Goal: Task Accomplishment & Management: Manage account settings

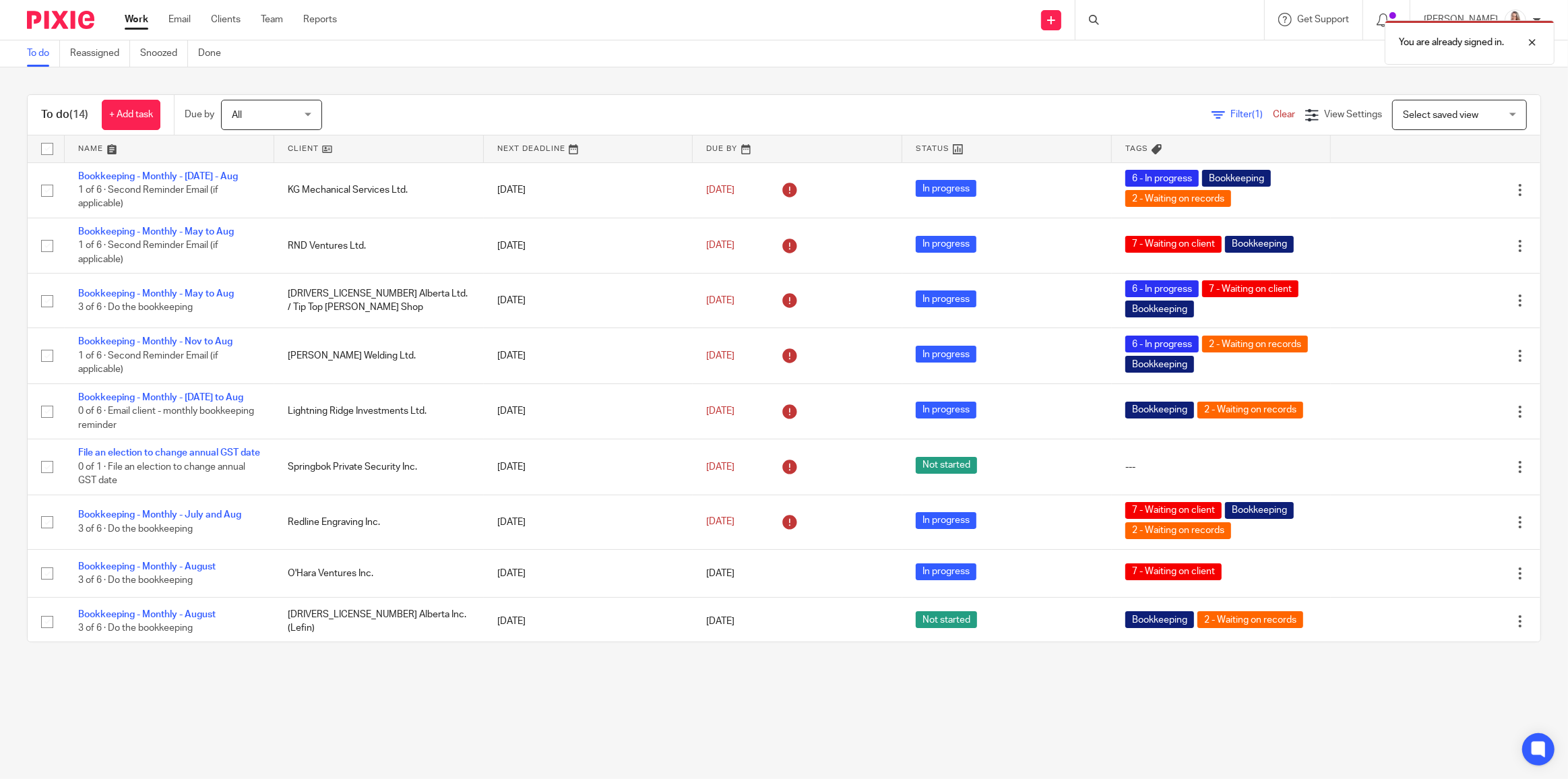
click at [1172, 25] on div "You are already signed in." at bounding box center [1170, 39] width 771 height 51
click at [1146, 25] on div "You are already signed in." at bounding box center [1170, 39] width 771 height 51
click at [1130, 18] on div "You are already signed in." at bounding box center [1170, 39] width 771 height 51
click at [1135, 19] on div "You are already signed in." at bounding box center [1170, 39] width 771 height 51
drag, startPoint x: 1136, startPoint y: 28, endPoint x: 1120, endPoint y: 26, distance: 16.1
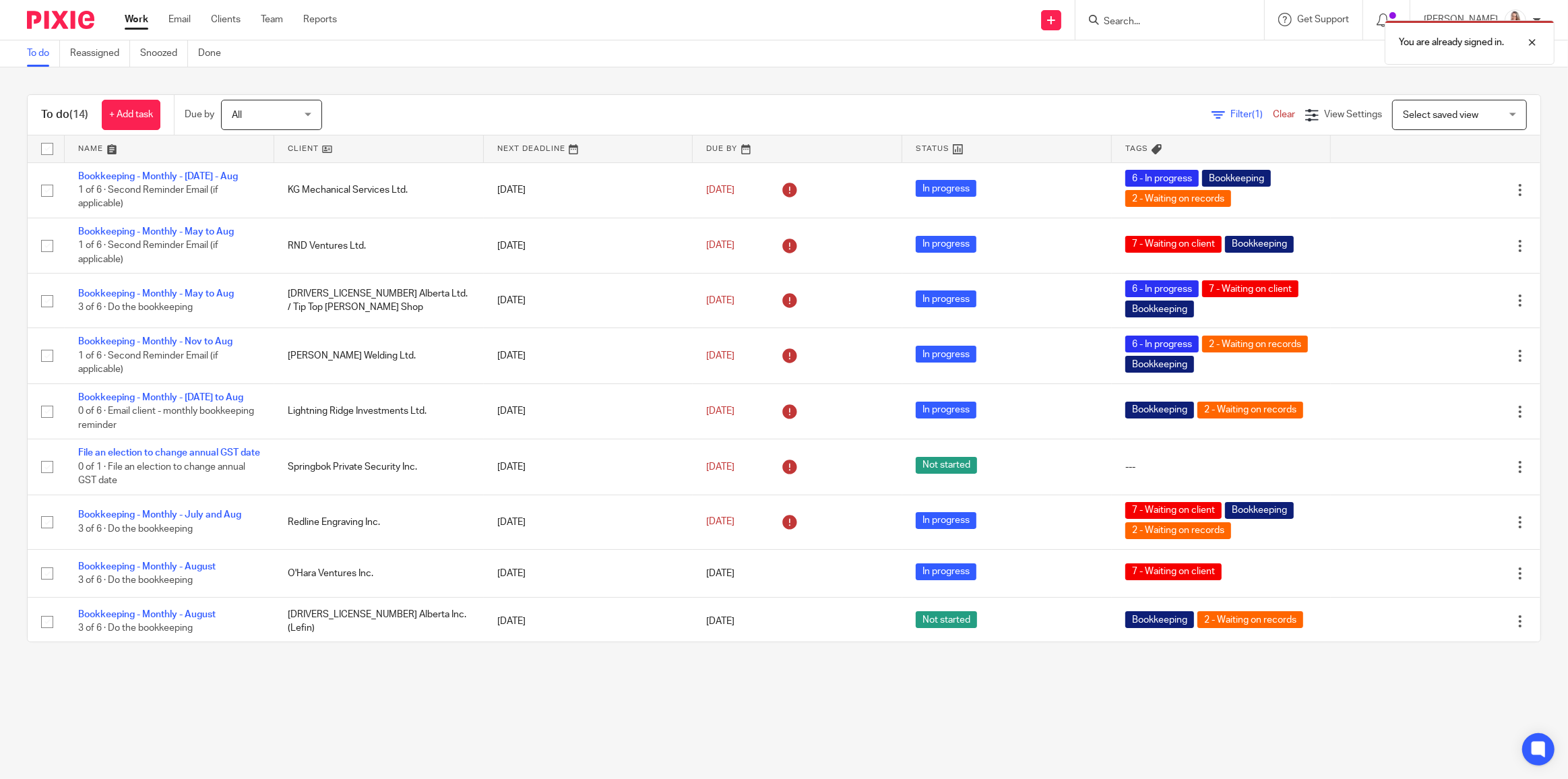
click at [1135, 29] on div "You are already signed in." at bounding box center [1170, 39] width 771 height 51
click at [1109, 21] on div "You are already signed in." at bounding box center [1170, 39] width 771 height 51
click at [1168, 23] on div "You are already signed in." at bounding box center [1170, 39] width 771 height 51
click at [1139, 25] on div "You are already signed in." at bounding box center [1170, 39] width 771 height 51
click at [1124, 20] on div "You are already signed in." at bounding box center [1170, 39] width 771 height 51
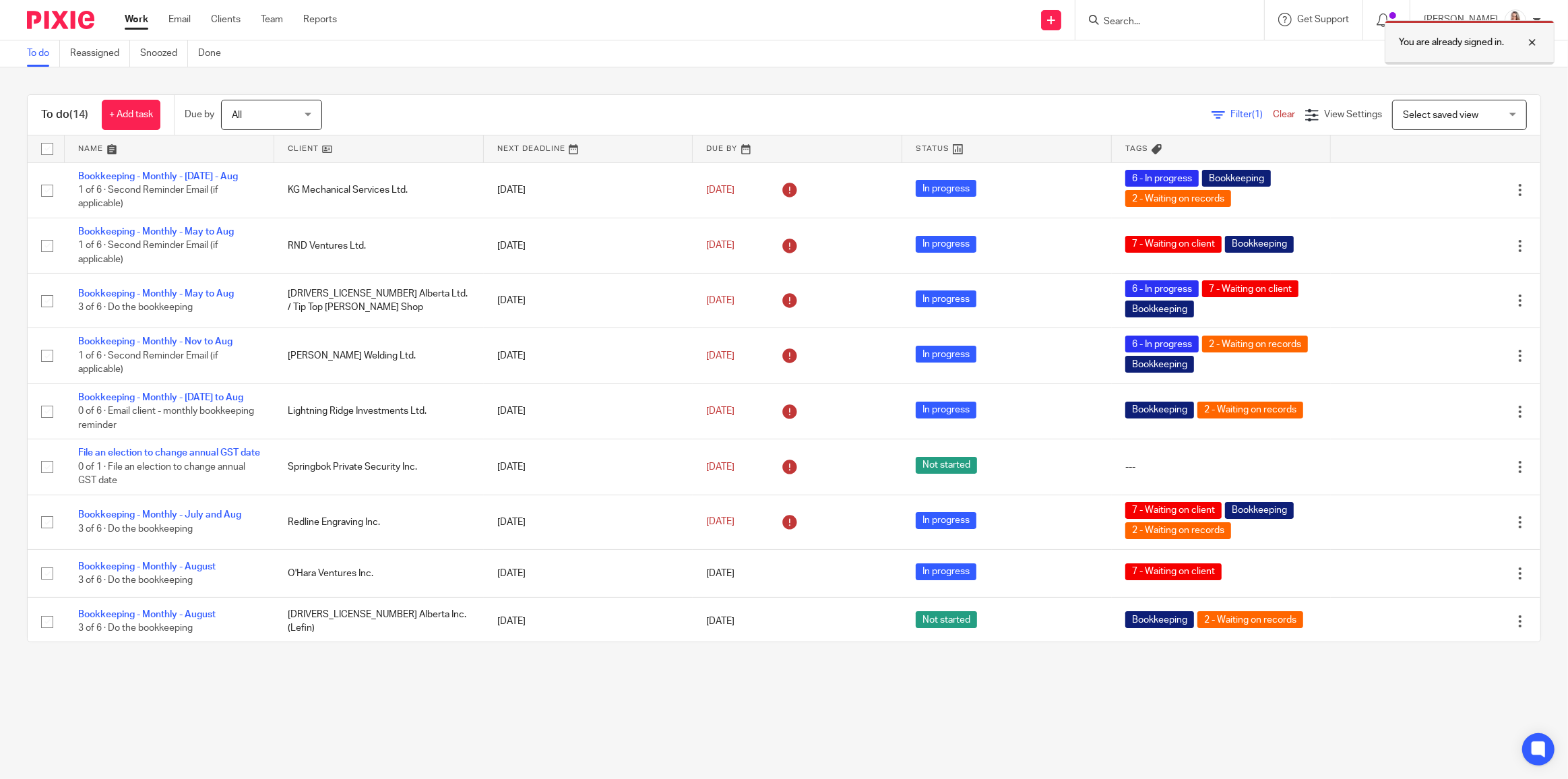
click at [1530, 42] on div at bounding box center [1522, 43] width 37 height 16
click at [1141, 16] on form at bounding box center [1173, 20] width 144 height 16
click at [1141, 16] on input "Search" at bounding box center [1162, 22] width 122 height 12
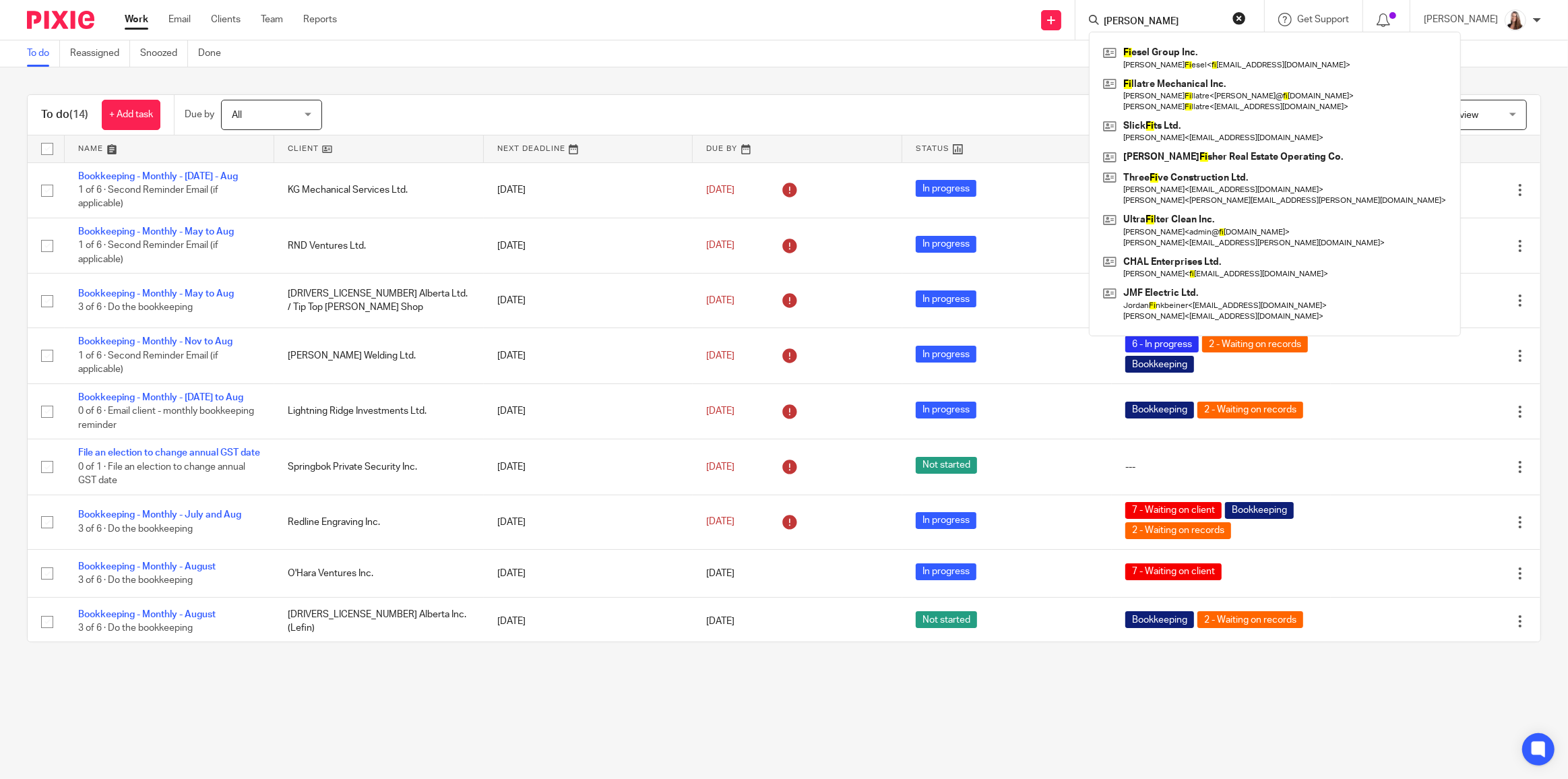
type input "fiesel"
click button "submit" at bounding box center [0, 0] width 0 height 0
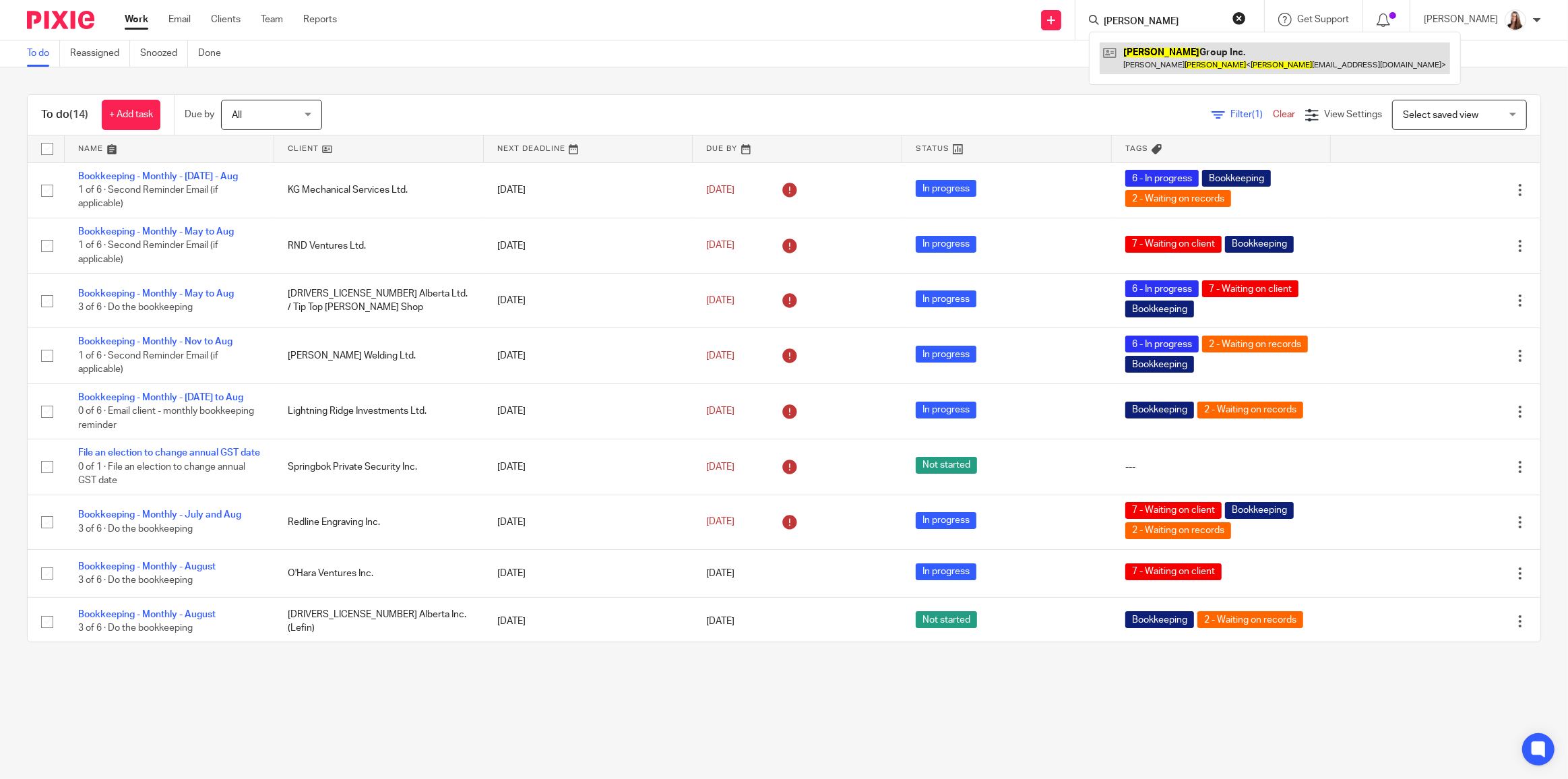
click at [1157, 65] on link at bounding box center [1274, 58] width 351 height 31
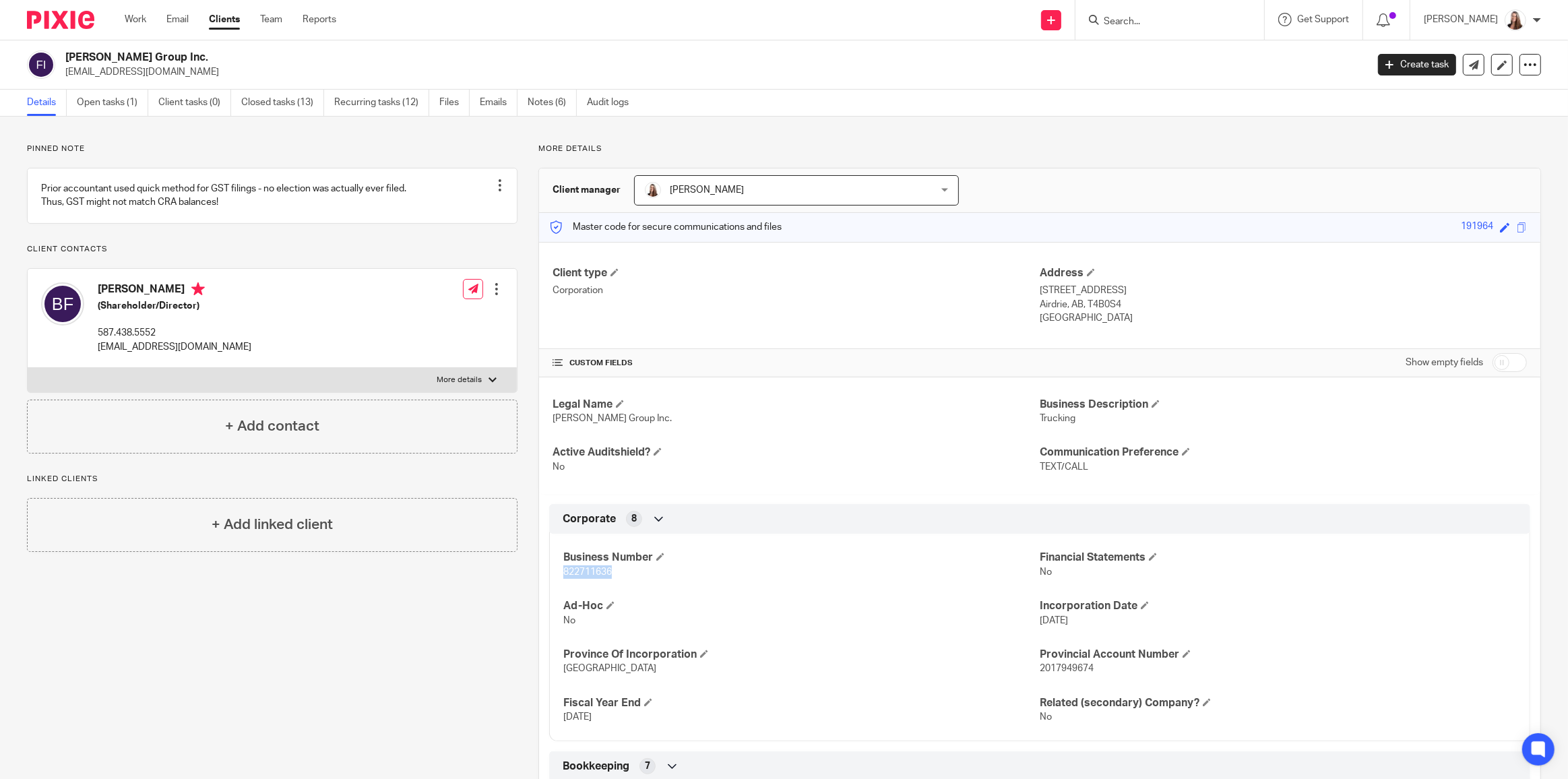
drag, startPoint x: 607, startPoint y: 571, endPoint x: 557, endPoint y: 568, distance: 50.1
click at [557, 568] on div "Business Number 822711636 Financial Statements No Ad-Hoc No Incorporation Date …" at bounding box center [1040, 633] width 981 height 218
copy span "822711636"
click at [116, 109] on link "Open tasks (1)" at bounding box center [113, 103] width 71 height 27
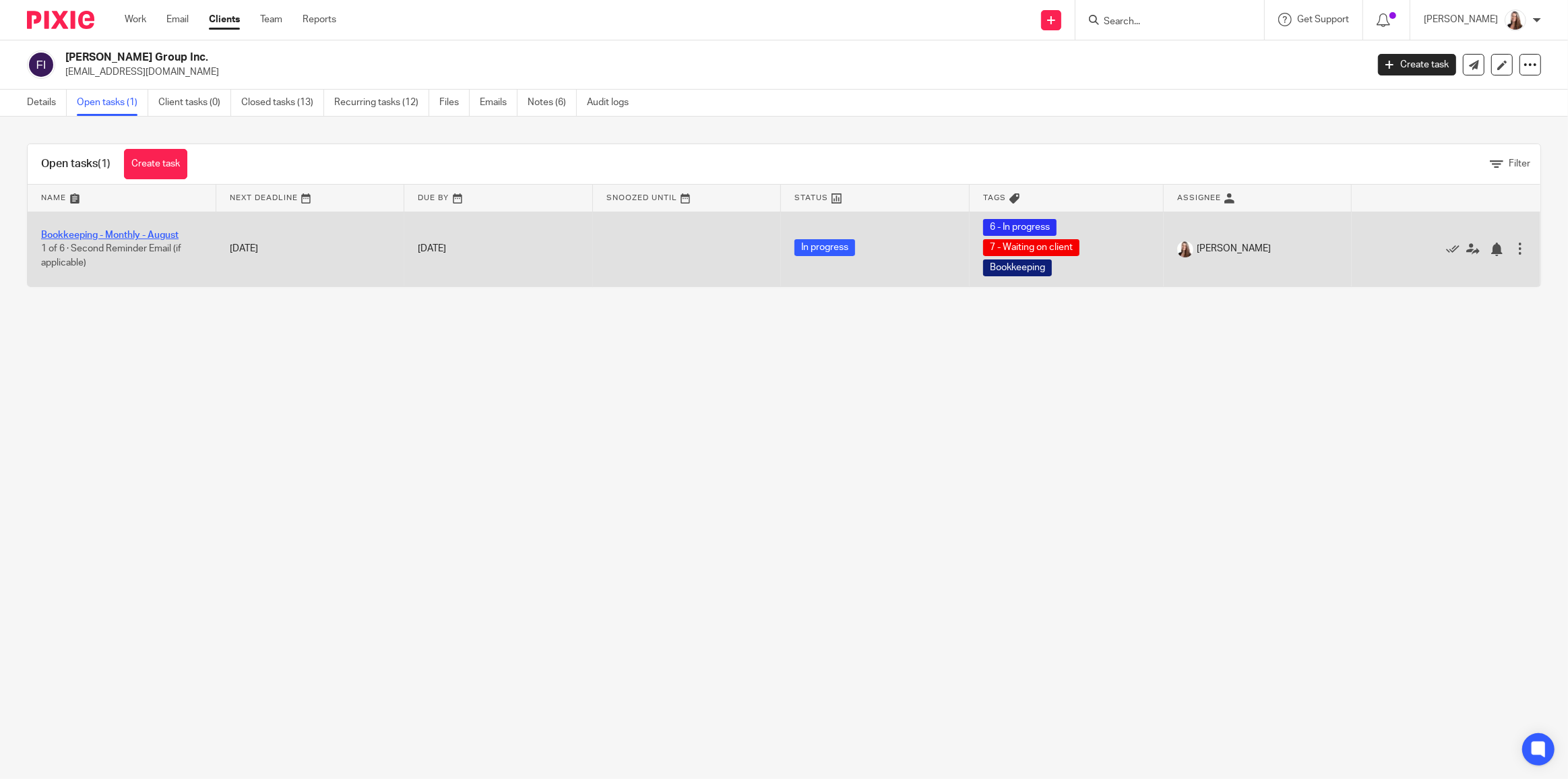
click at [143, 236] on link "Bookkeeping - Monthly - August" at bounding box center [110, 235] width 137 height 9
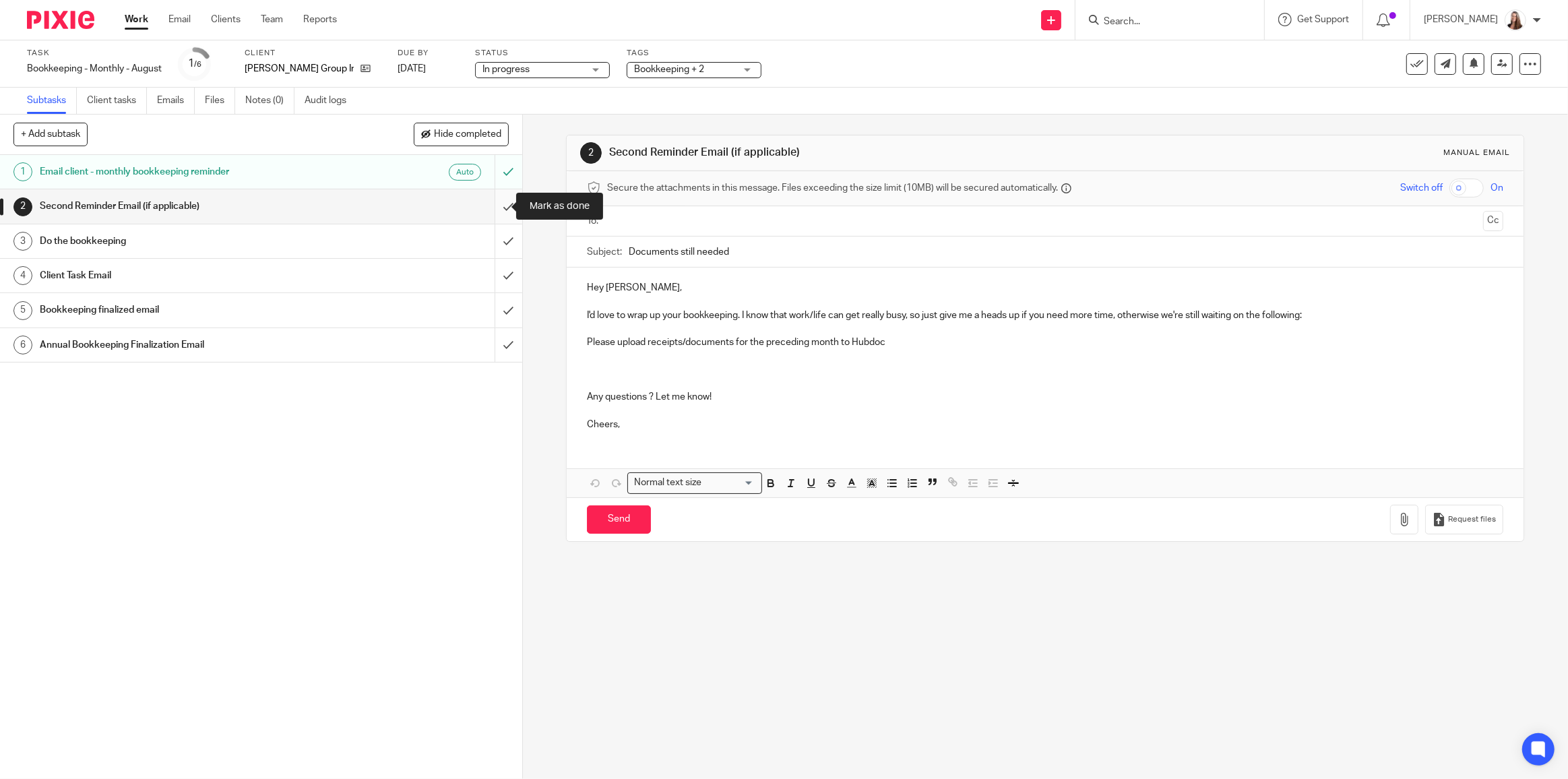
click at [497, 208] on input "submit" at bounding box center [261, 206] width 523 height 34
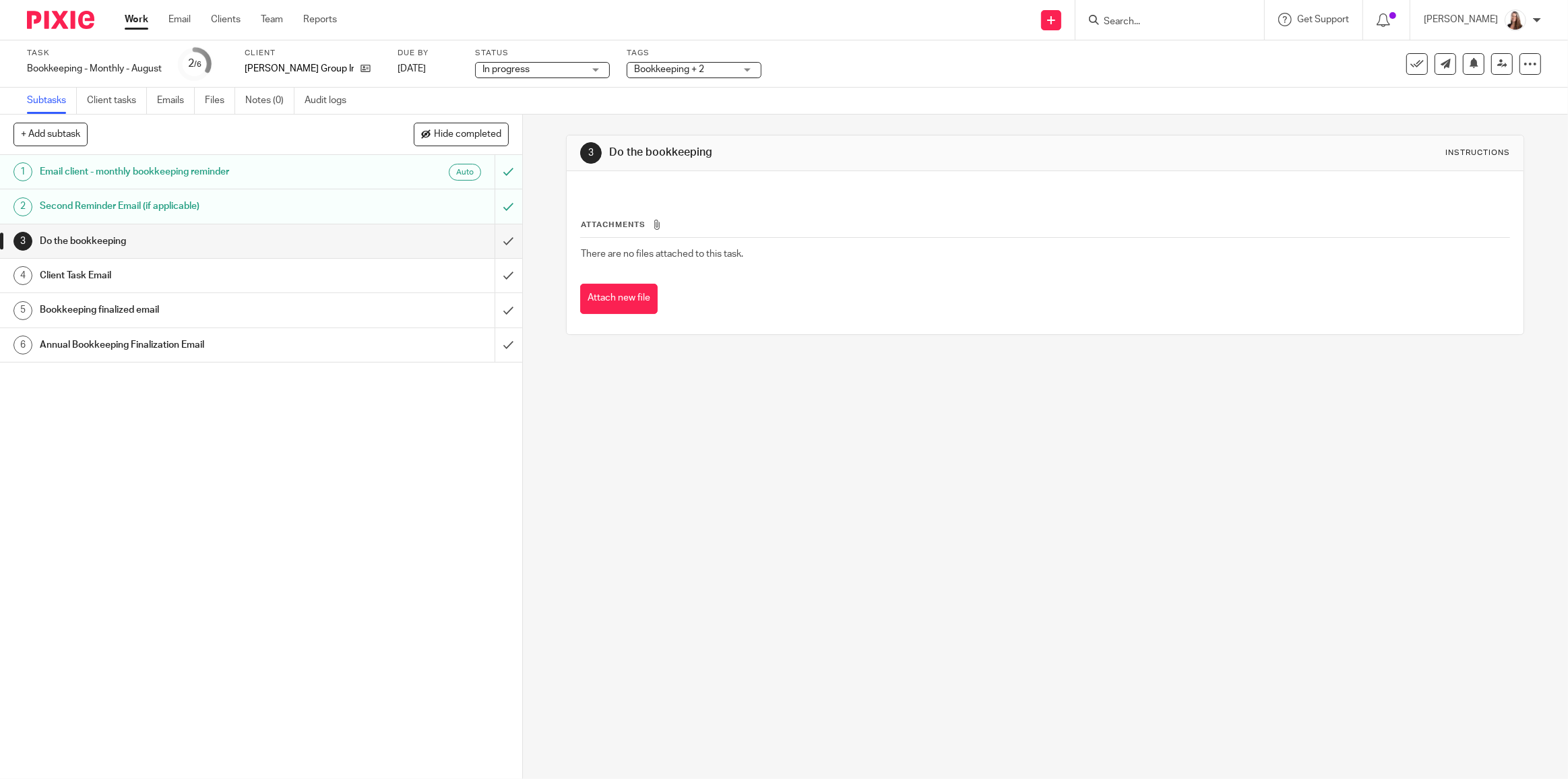
click at [85, 272] on h1 "Client Task Email" at bounding box center [187, 276] width 295 height 20
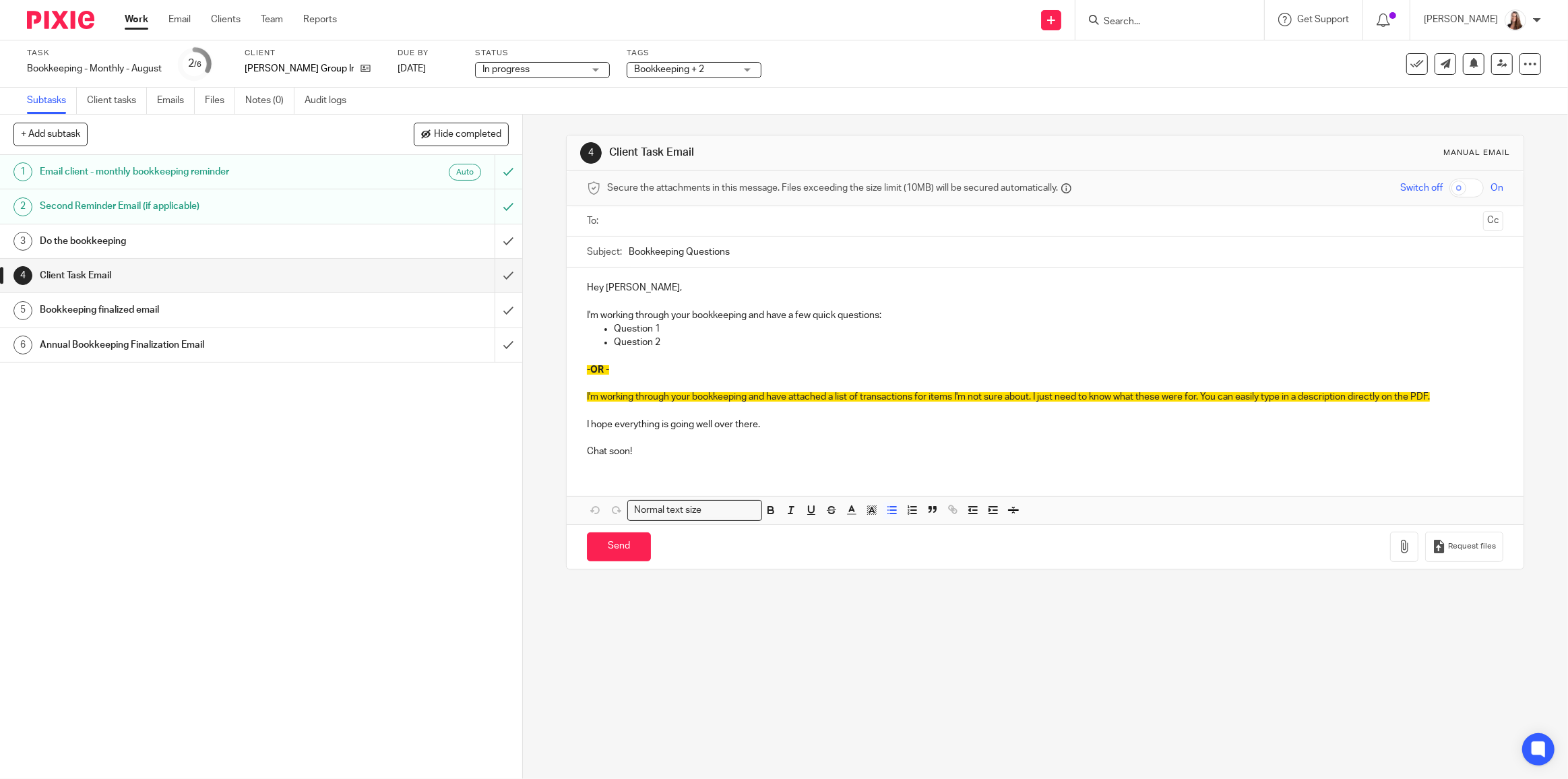
click at [697, 341] on p "Question 2" at bounding box center [1059, 342] width 890 height 14
drag, startPoint x: 692, startPoint y: 369, endPoint x: 586, endPoint y: 303, distance: 124.9
click at [586, 303] on div "Hey Braden, I'm working through your bookkeeping and have a few quick questions…" at bounding box center [1044, 367] width 957 height 200
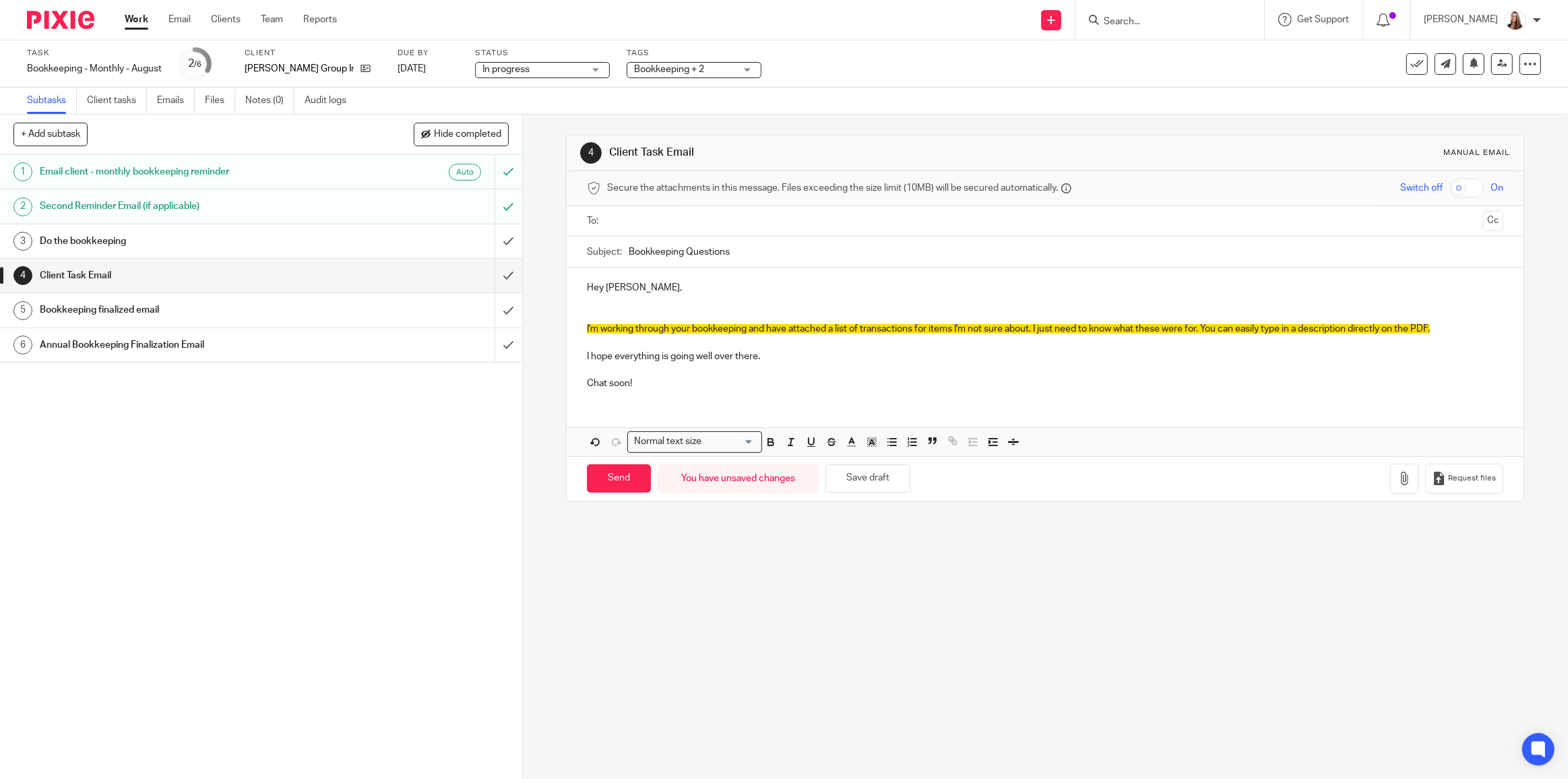
click at [627, 314] on p at bounding box center [1044, 315] width 916 height 14
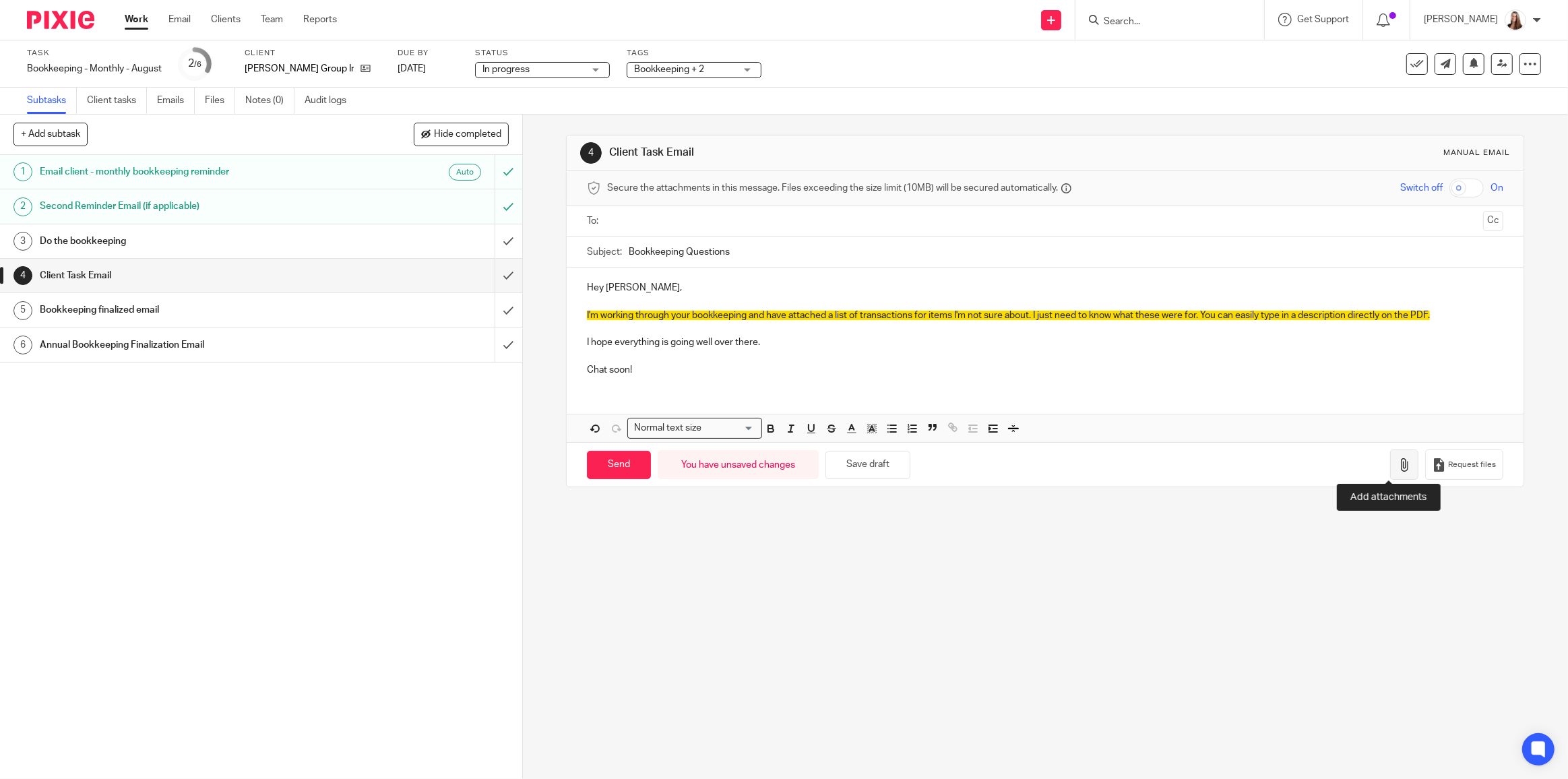
click at [1398, 463] on icon "button" at bounding box center [1404, 465] width 14 height 14
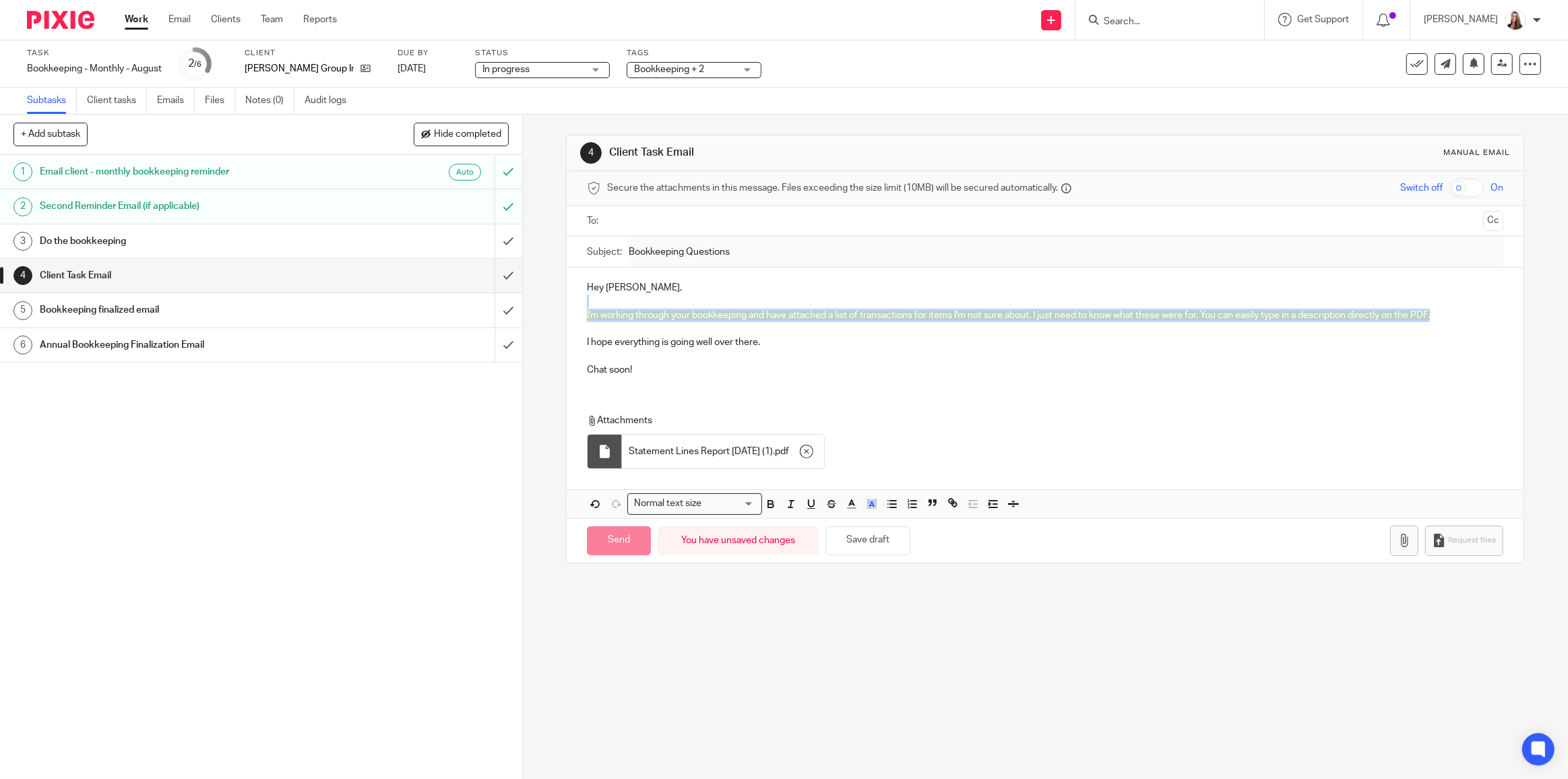
drag, startPoint x: 1195, startPoint y: 311, endPoint x: 512, endPoint y: 301, distance: 683.1
click at [512, 301] on div "+ Add subtask Hide completed Cancel + Add 1 Email client - monthly bookkeeping …" at bounding box center [784, 447] width 1568 height 665
click at [875, 502] on button "button" at bounding box center [871, 504] width 16 height 16
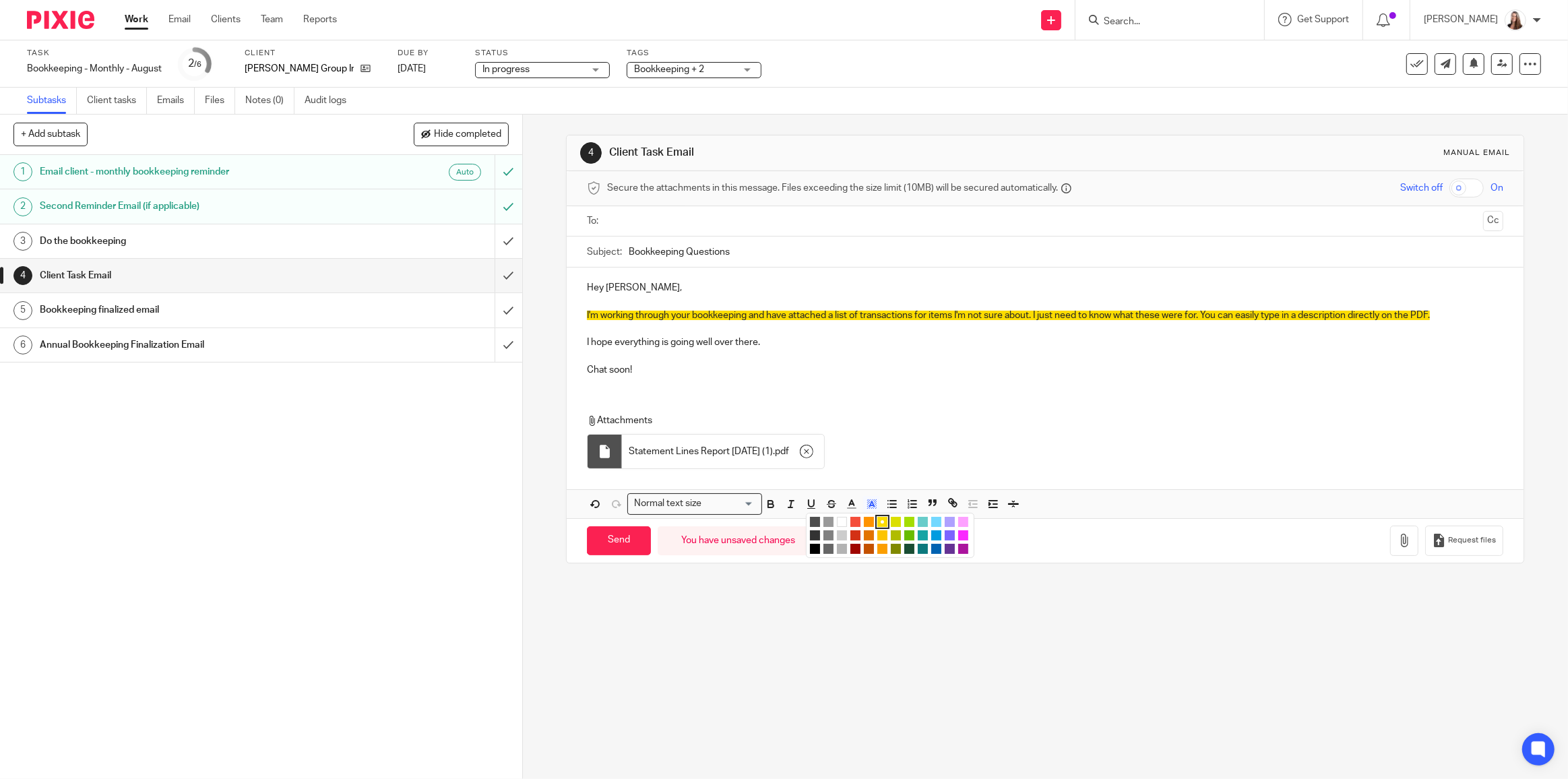
click at [839, 517] on li "color:#FFFFFF" at bounding box center [841, 522] width 10 height 10
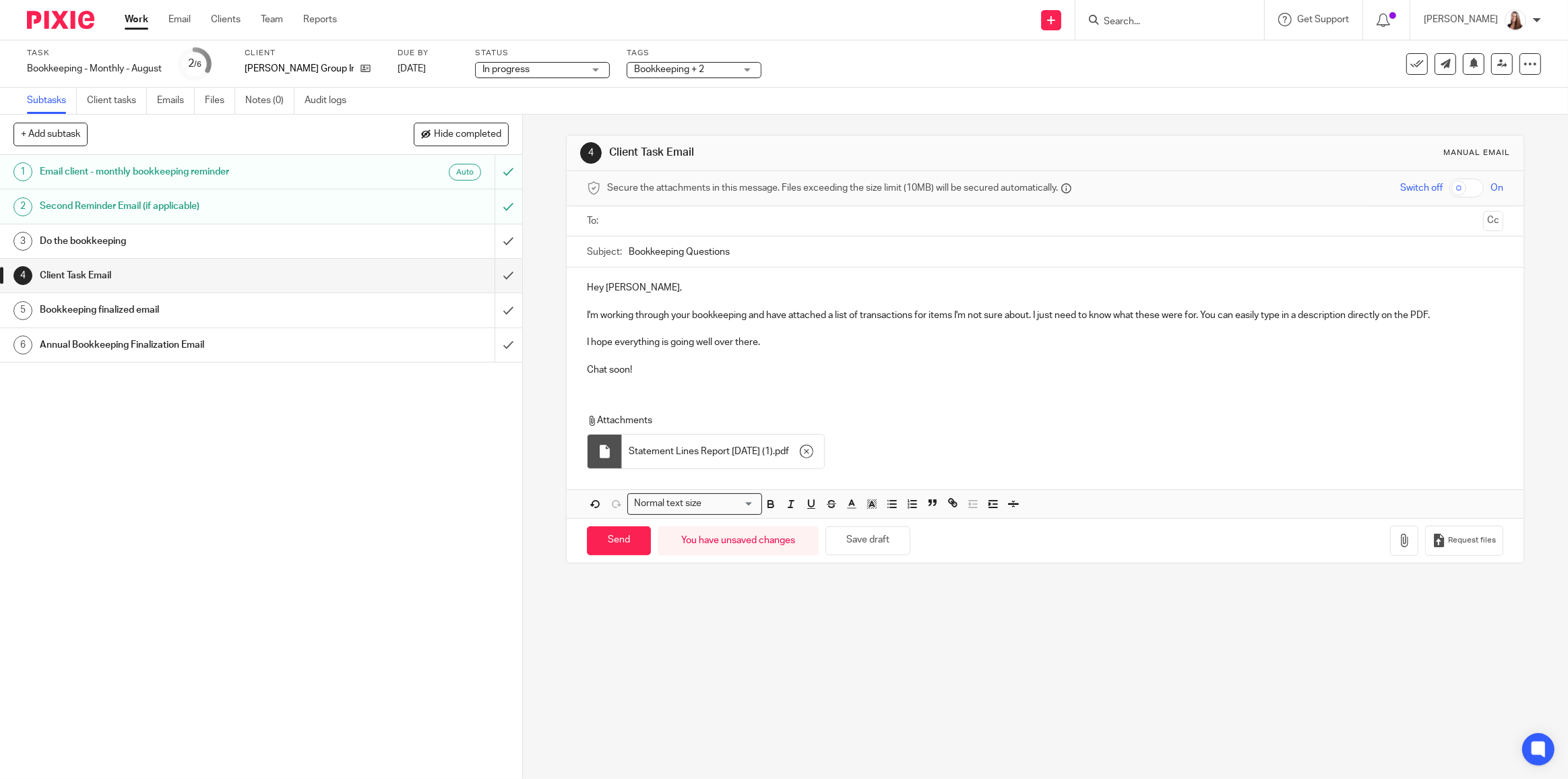
click at [849, 382] on div "Hey Braden, I'm working through your bookkeeping and have attached a list of tr…" at bounding box center [1044, 327] width 957 height 119
click at [629, 249] on input "Bookkeeping Questions" at bounding box center [1066, 251] width 875 height 30
click at [622, 249] on div "Subject: Bookkeeping Questions" at bounding box center [1044, 251] width 916 height 30
click at [647, 221] on input "text" at bounding box center [1044, 221] width 866 height 16
click at [865, 543] on button "Save draft" at bounding box center [868, 544] width 85 height 29
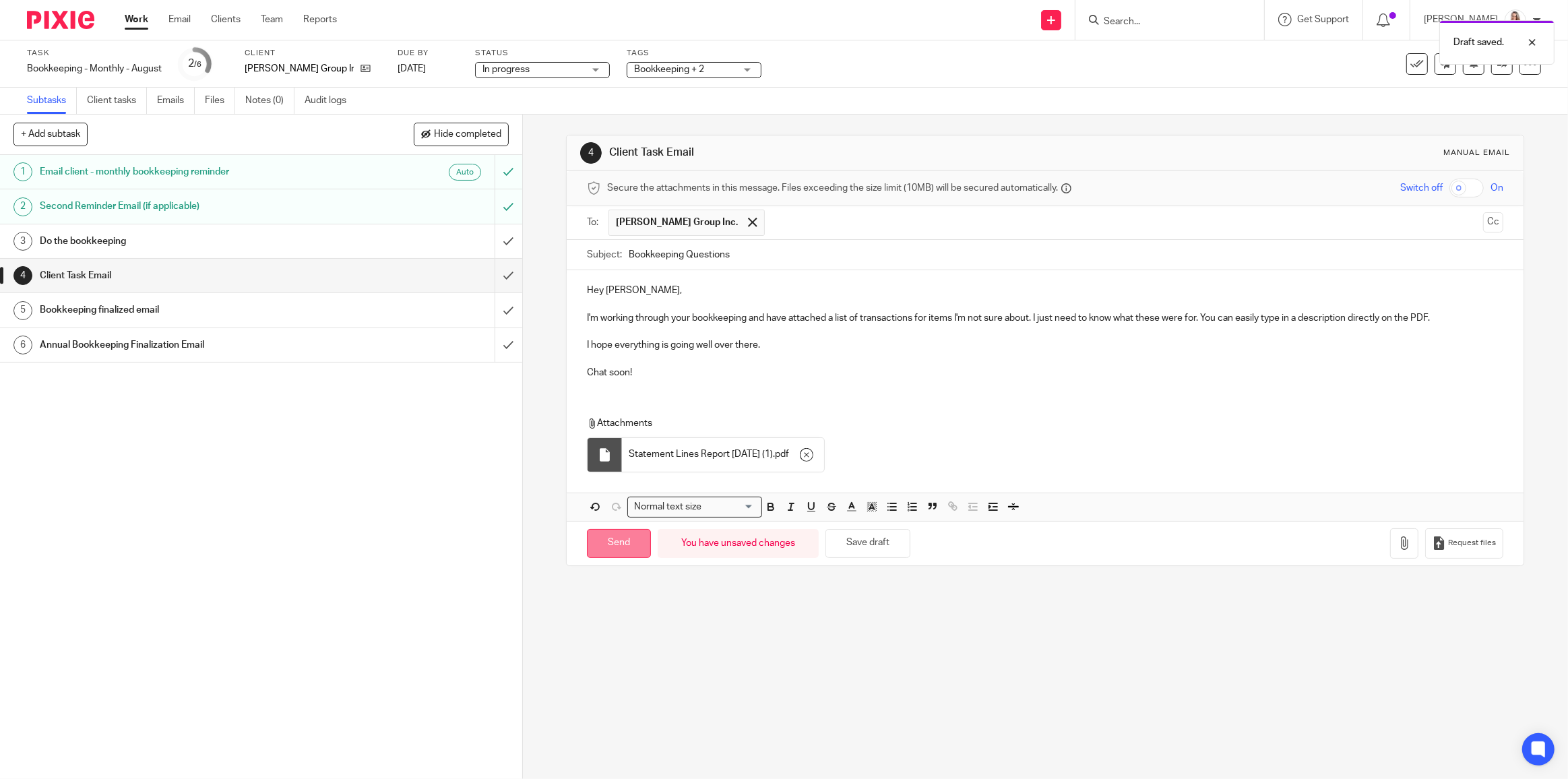
click at [595, 538] on input "Send" at bounding box center [619, 544] width 64 height 29
type input "Sent"
click at [141, 19] on link "Work" at bounding box center [136, 19] width 24 height 14
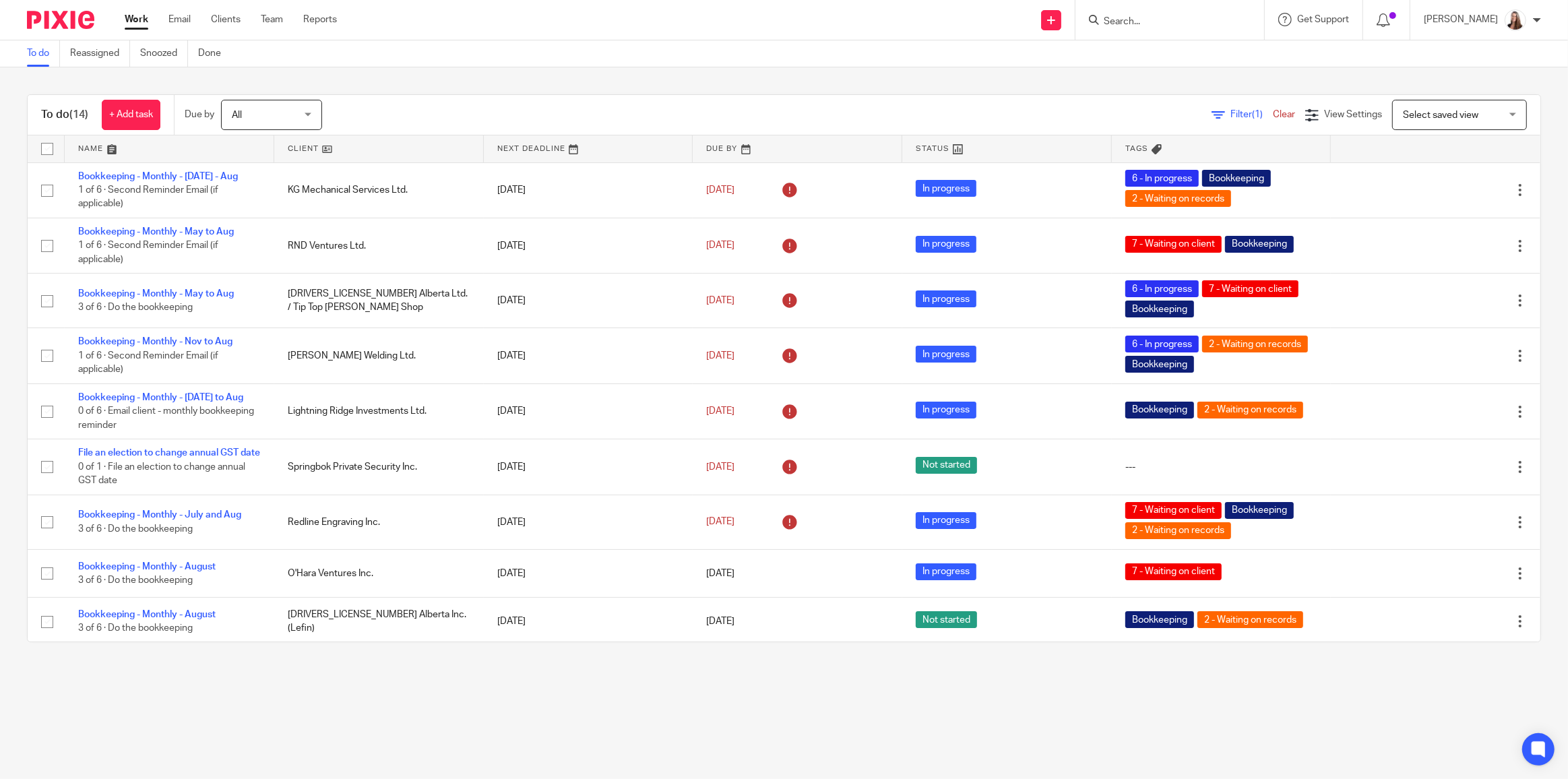
click at [134, 24] on link "Work" at bounding box center [136, 19] width 24 height 14
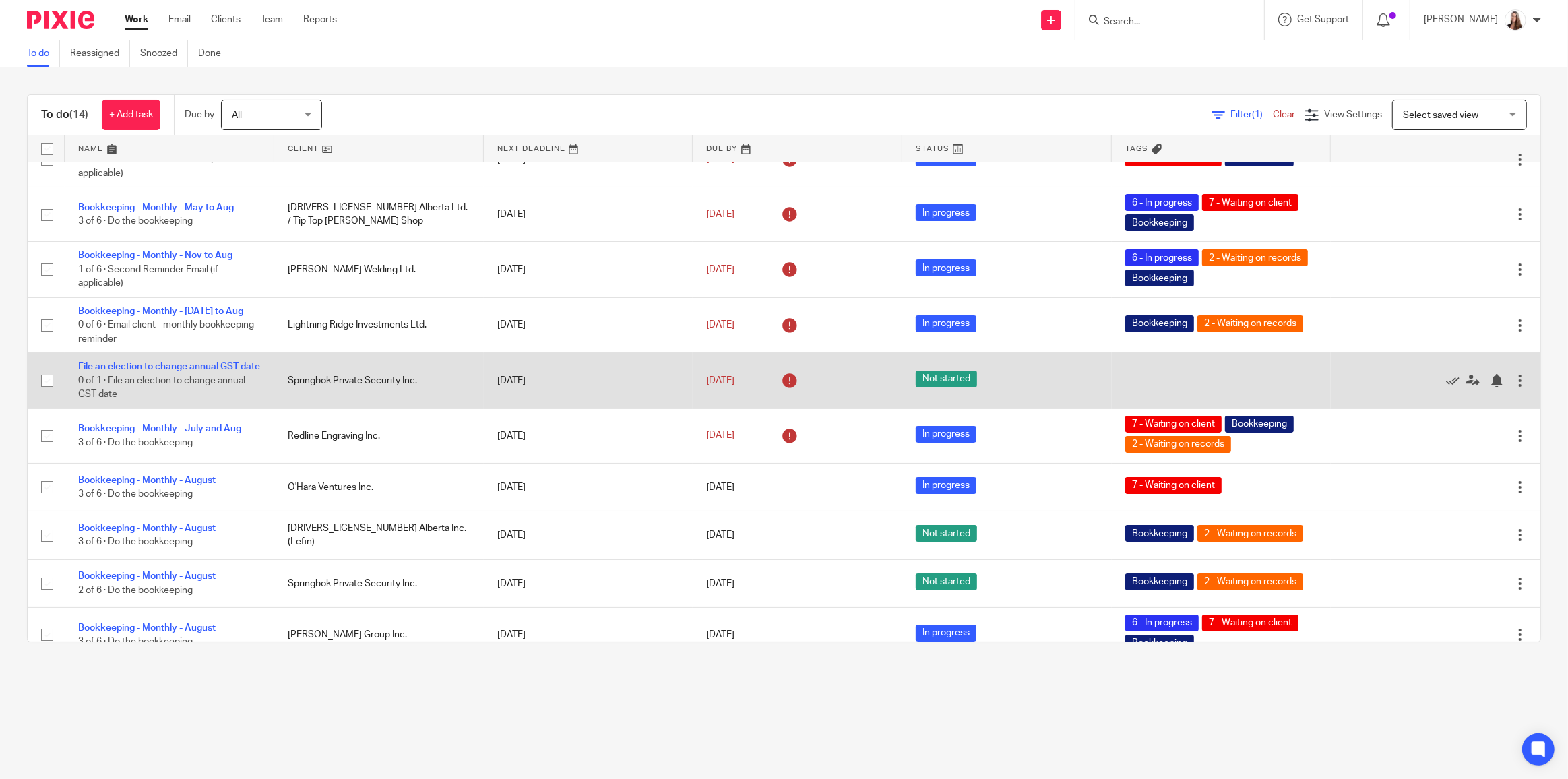
scroll to position [281, 0]
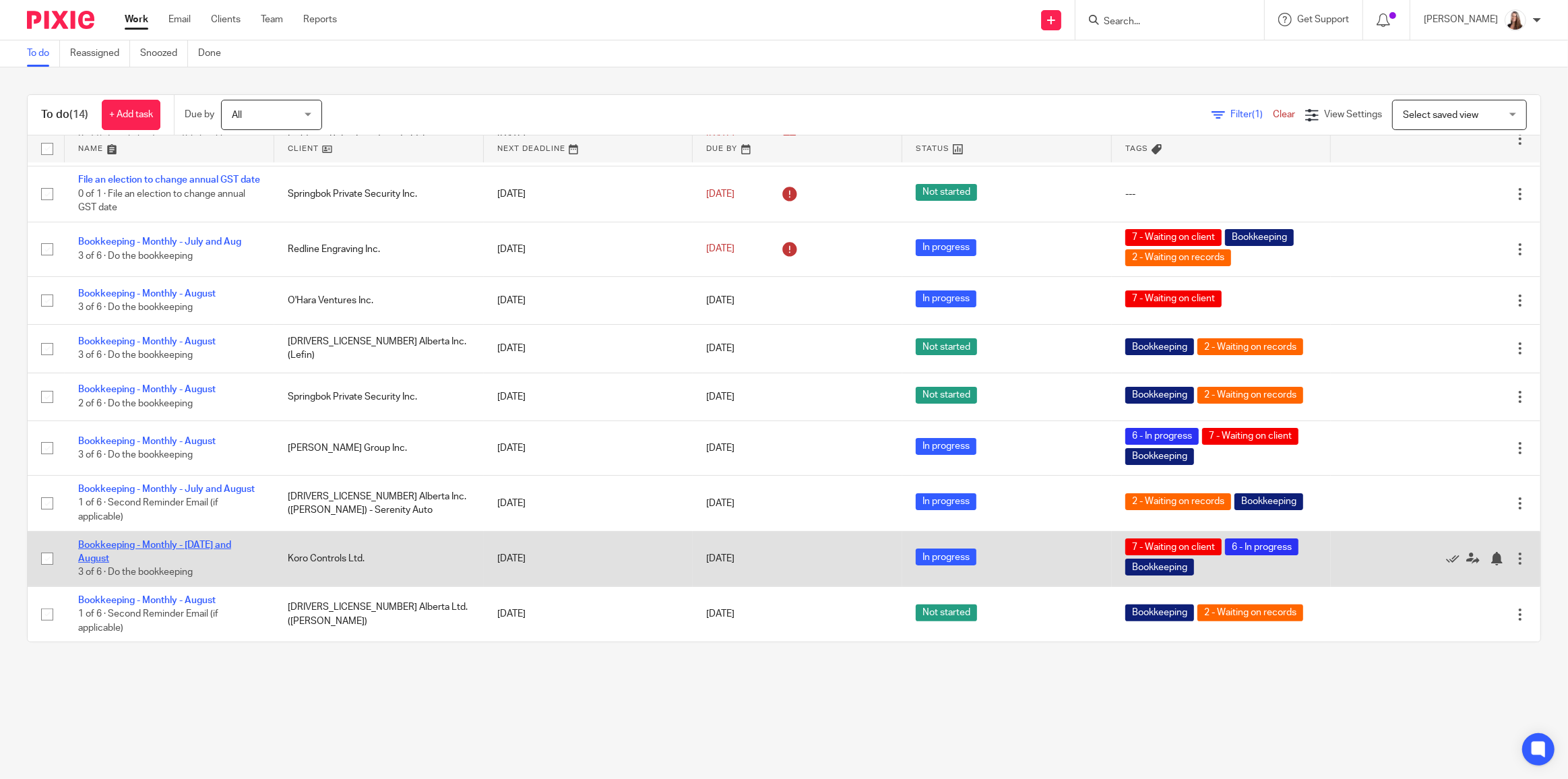
click at [200, 552] on link "Bookkeeping - Monthly - [DATE] and August" at bounding box center [154, 551] width 153 height 23
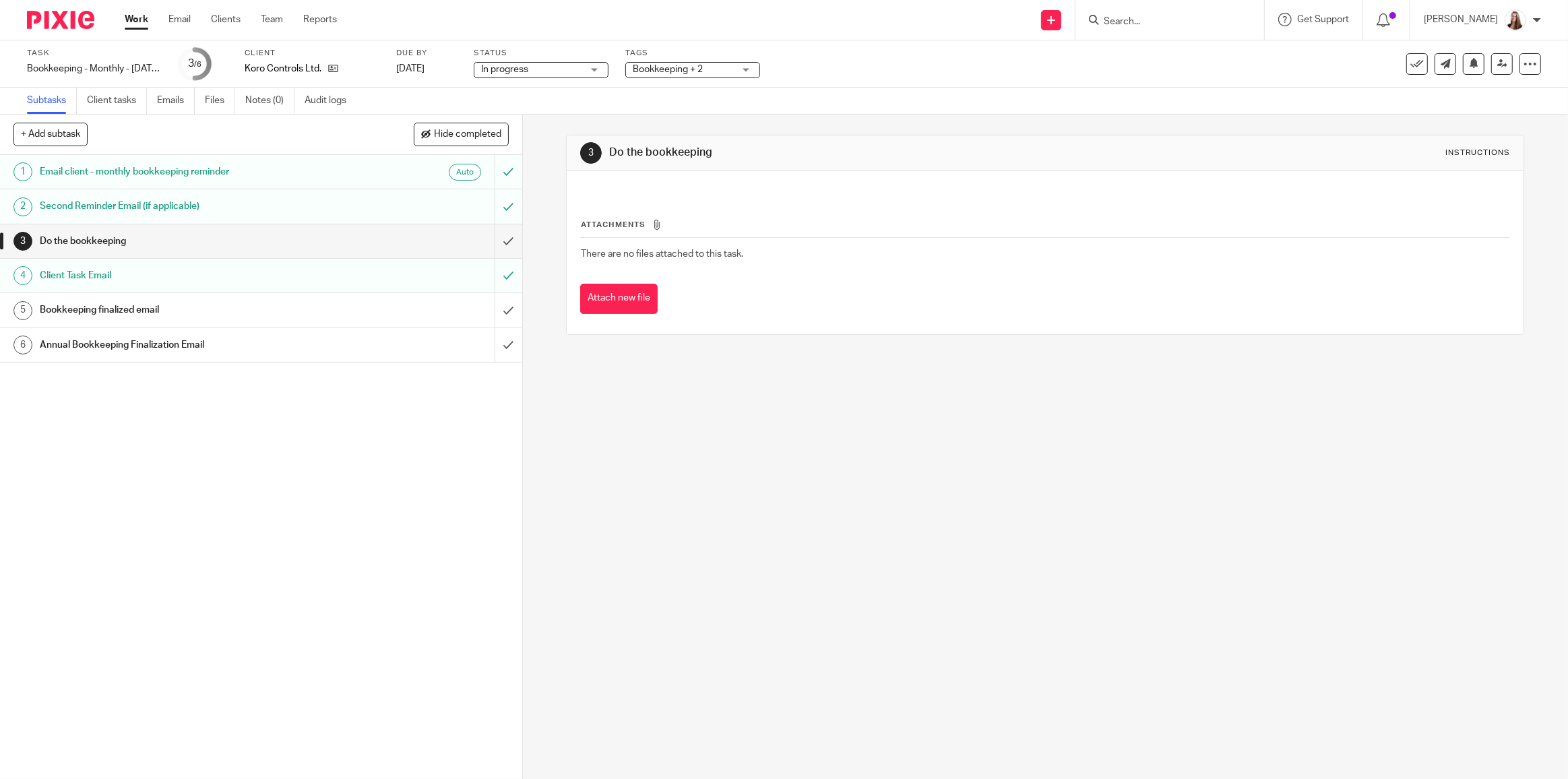
click at [433, 243] on div "Do the bookkeeping" at bounding box center [260, 241] width 441 height 20
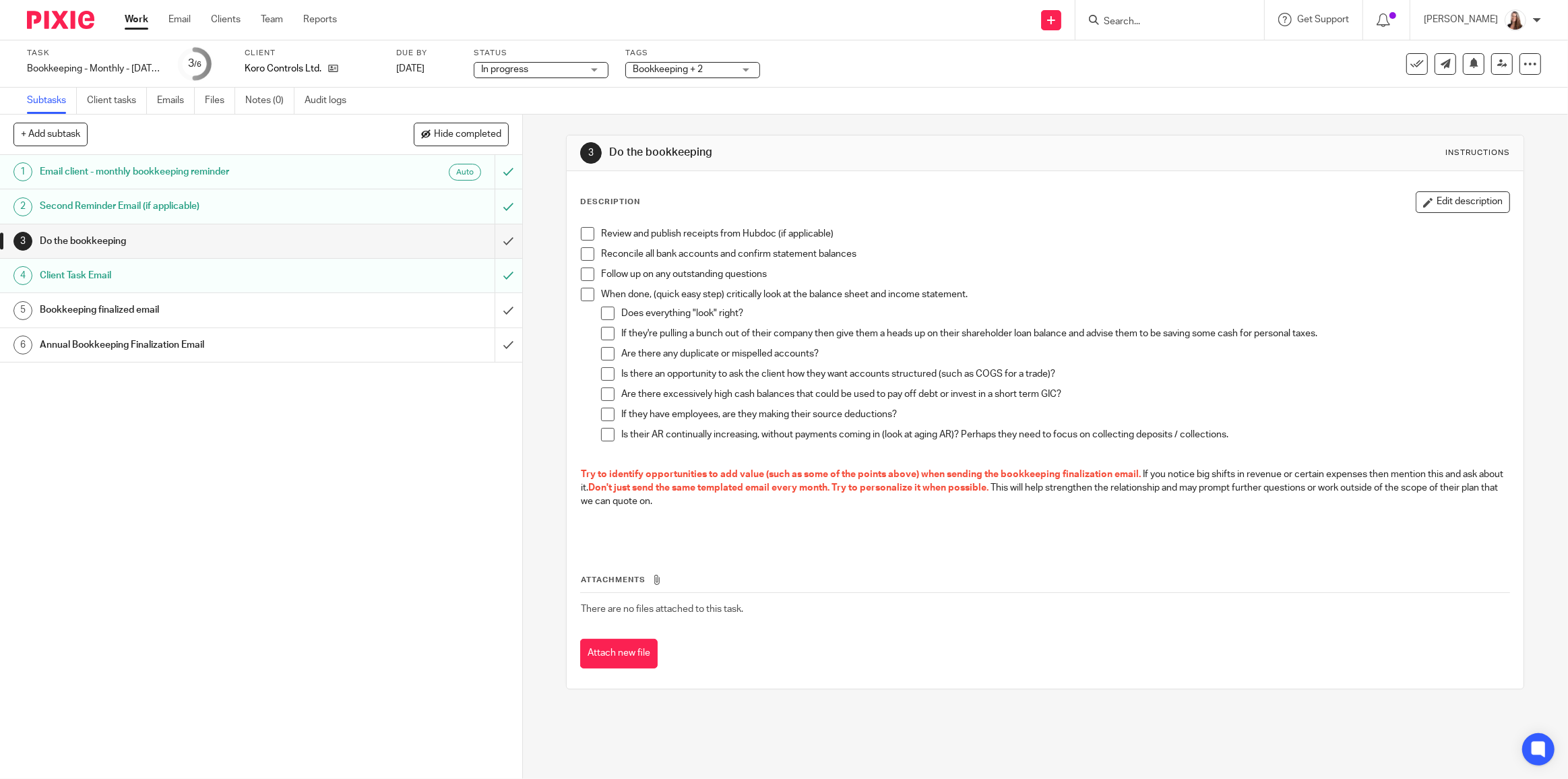
drag, startPoint x: 584, startPoint y: 237, endPoint x: 589, endPoint y: 249, distance: 13.0
click at [584, 236] on span at bounding box center [588, 233] width 14 height 14
click at [589, 252] on span at bounding box center [588, 254] width 14 height 14
drag, startPoint x: 582, startPoint y: 273, endPoint x: 583, endPoint y: 296, distance: 23.0
click at [582, 274] on span at bounding box center [588, 274] width 14 height 14
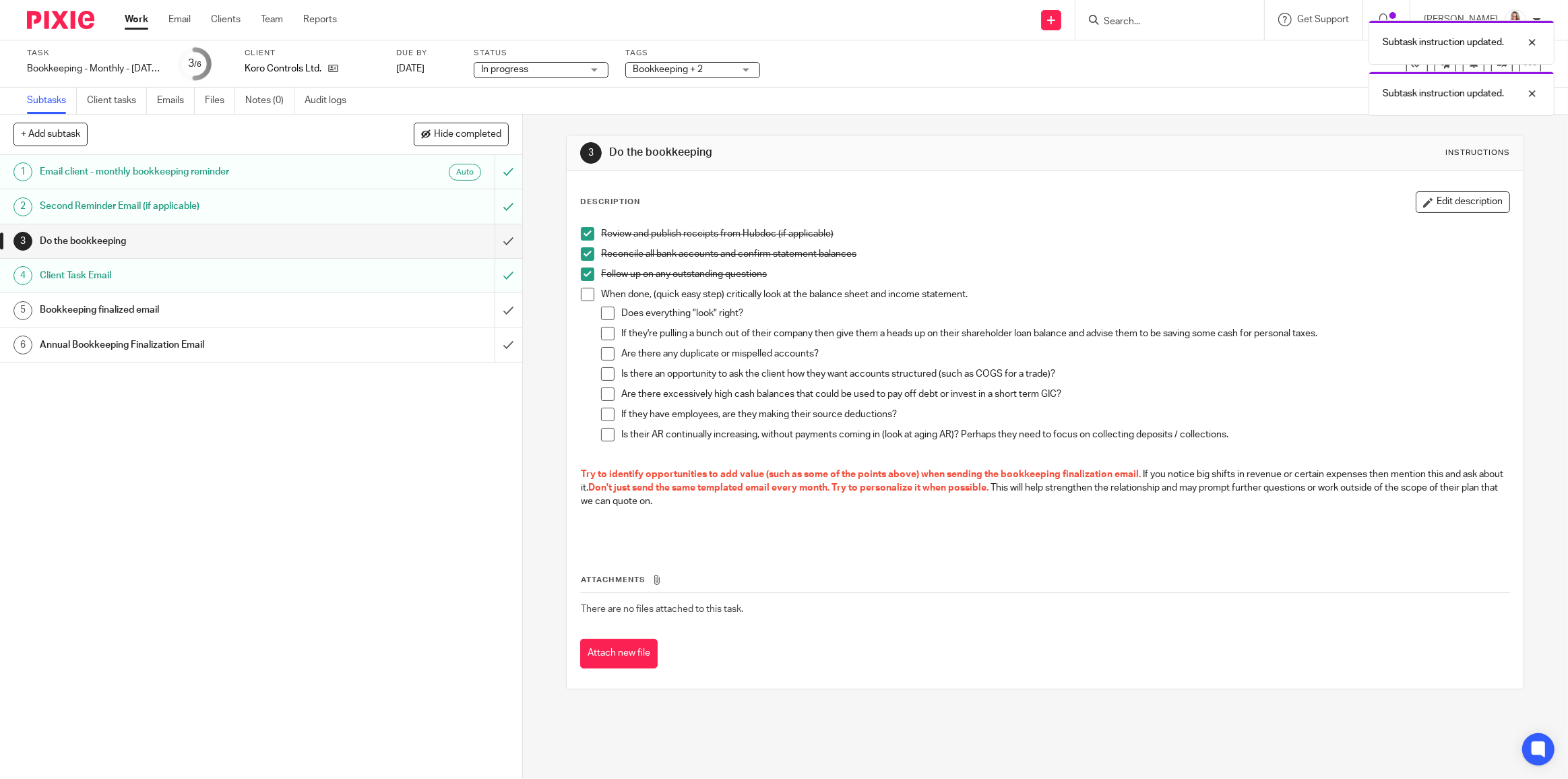
click at [583, 296] on span at bounding box center [588, 294] width 14 height 14
click at [601, 317] on span at bounding box center [608, 313] width 14 height 14
click at [606, 336] on span at bounding box center [608, 333] width 14 height 14
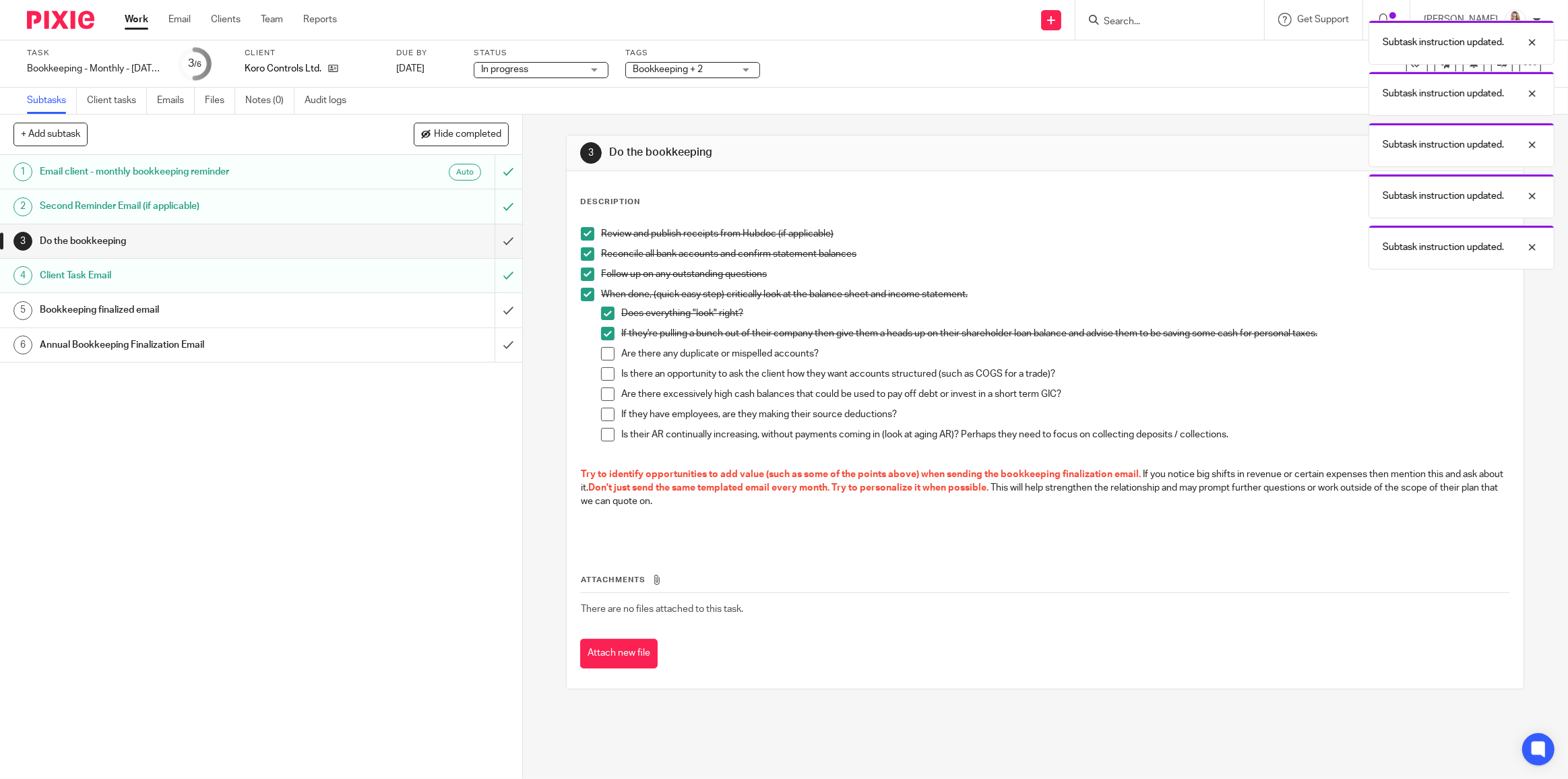
click at [604, 352] on span at bounding box center [608, 353] width 14 height 14
click at [611, 381] on li "Is there an opportunity to ask the client how they want accounts structured (su…" at bounding box center [1055, 377] width 908 height 20
click at [601, 397] on span at bounding box center [608, 394] width 14 height 14
click at [605, 377] on span at bounding box center [608, 373] width 14 height 14
click at [609, 419] on span at bounding box center [608, 414] width 14 height 14
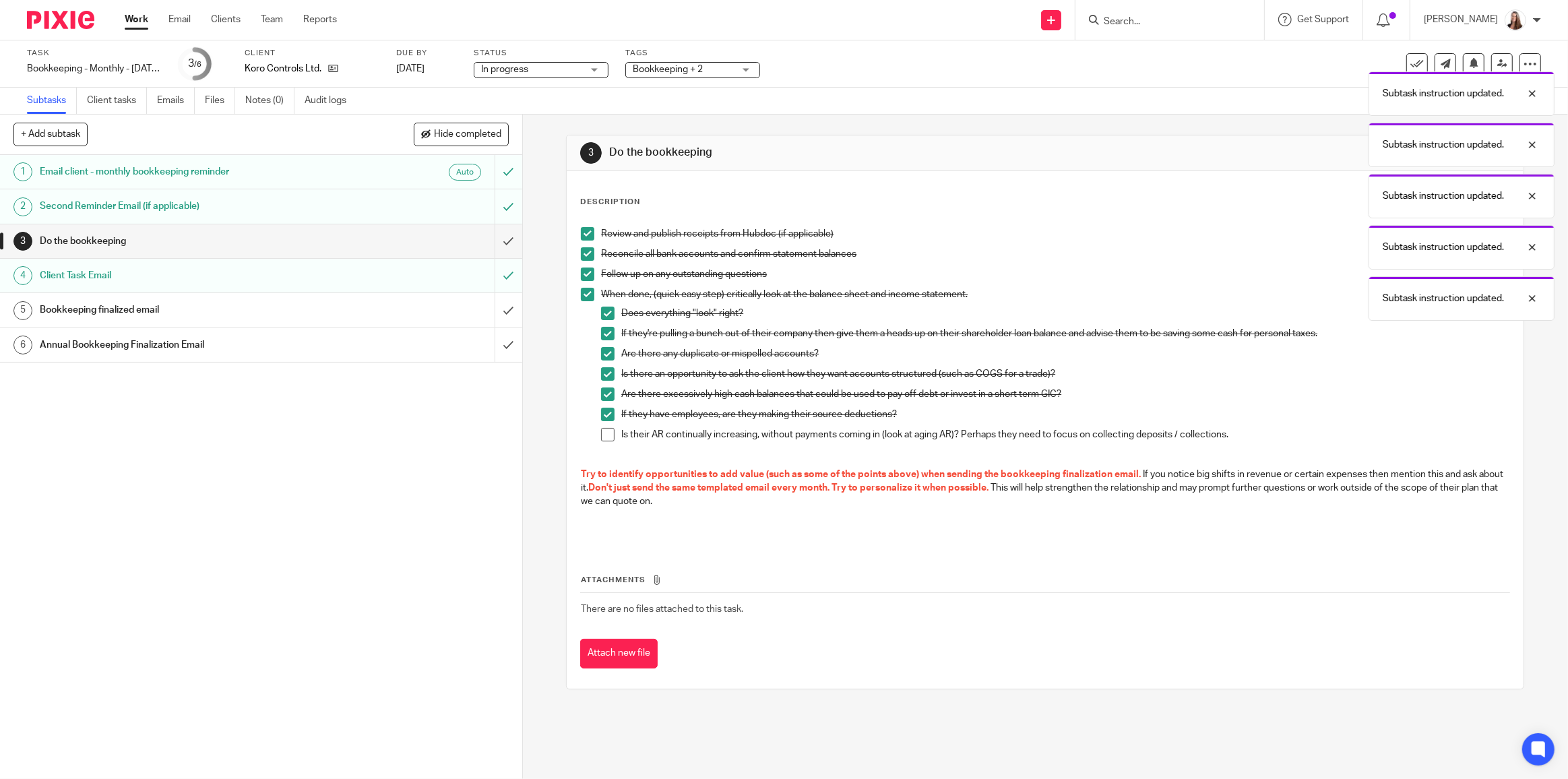
click at [609, 429] on span at bounding box center [608, 434] width 14 height 14
click at [502, 240] on input "submit" at bounding box center [261, 241] width 523 height 34
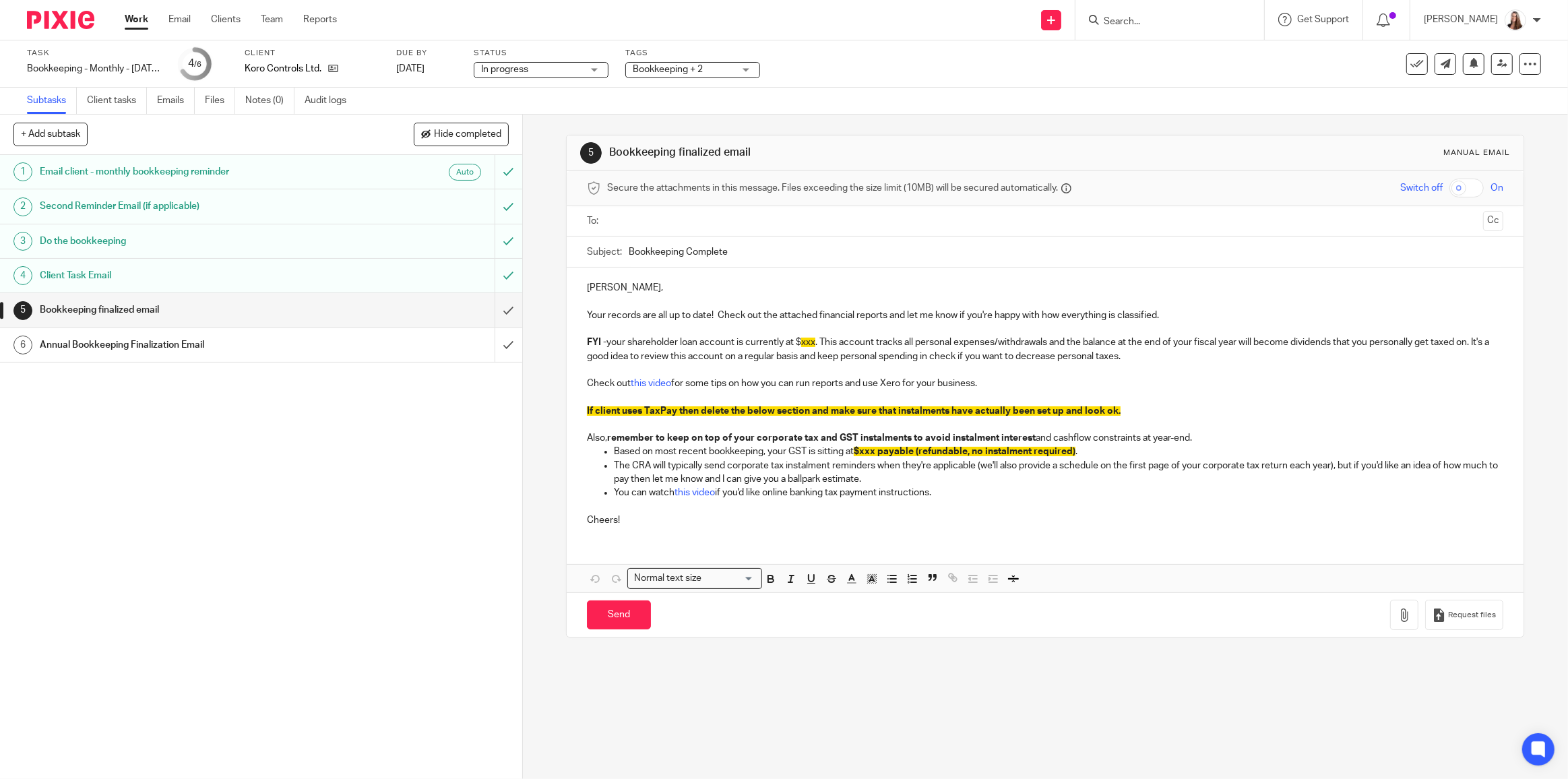
click at [629, 252] on input "Bookkeeping Complete" at bounding box center [1066, 251] width 875 height 30
click at [644, 247] on input "Aug ust Bookkeeping Complete" at bounding box center [1066, 251] width 875 height 30
type input "August Bookkeeping Complete"
drag, startPoint x: 802, startPoint y: 341, endPoint x: 816, endPoint y: 343, distance: 14.1
click at [816, 343] on span "xxx" at bounding box center [807, 342] width 14 height 9
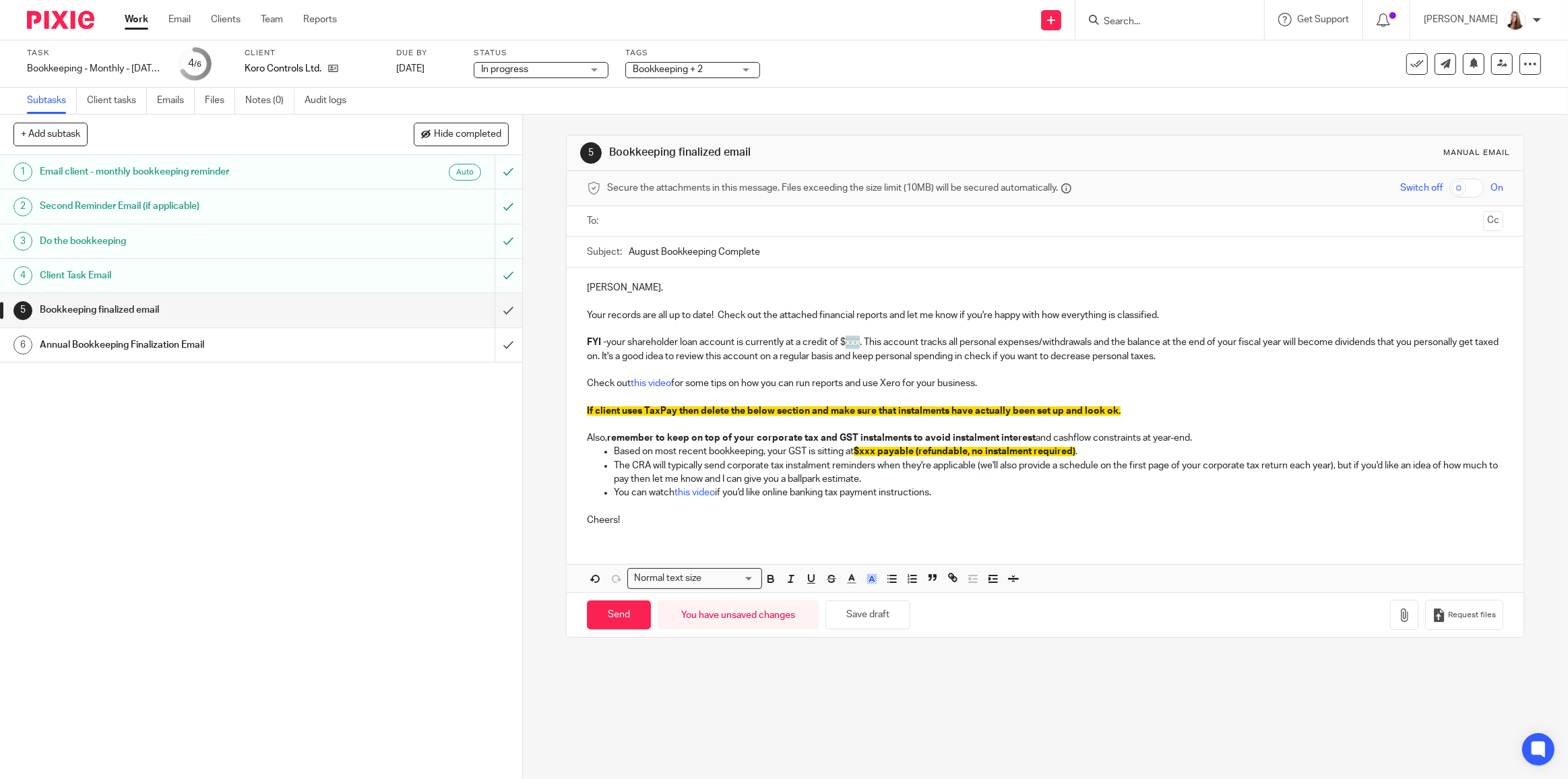
drag, startPoint x: 844, startPoint y: 339, endPoint x: 860, endPoint y: 343, distance: 16.5
click at [860, 343] on p "FYI - your shareholder loan account is currently at a credit of $ xxx . This ac…" at bounding box center [1044, 350] width 916 height 27
click at [851, 339] on span "11504.00" at bounding box center [865, 342] width 39 height 9
drag, startPoint x: 846, startPoint y: 339, endPoint x: 888, endPoint y: 343, distance: 42.2
click at [888, 343] on p "FYI - your shareholder loan account is currently at a credit of $ 11504.00 . Th…" at bounding box center [1044, 350] width 916 height 27
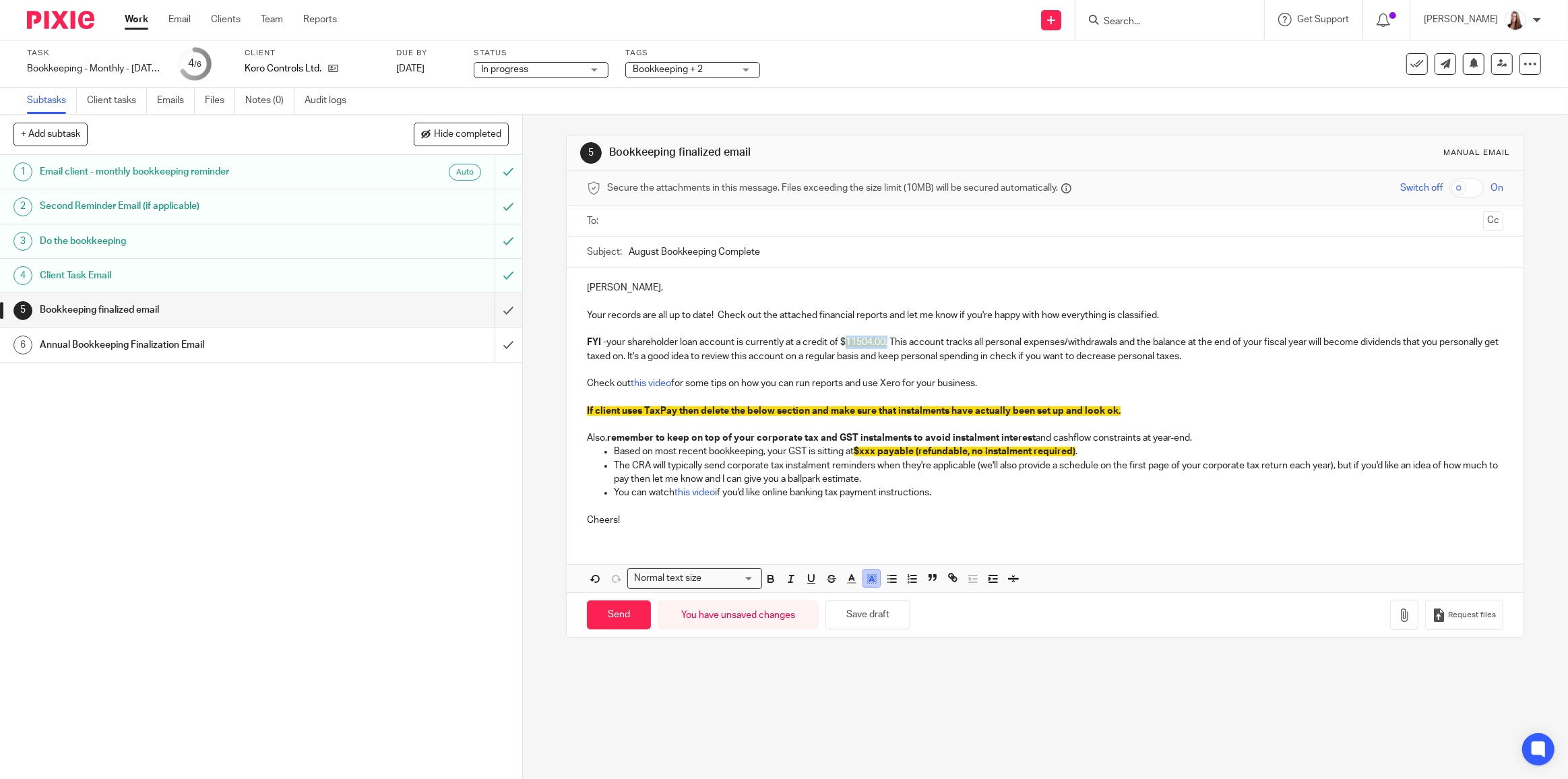
click at [872, 575] on icon "button" at bounding box center [871, 579] width 12 height 12
click at [840, 595] on li "color:#FFFFFF" at bounding box center [841, 596] width 10 height 10
click at [1021, 376] on p "Check out this video for some tips on how you can run reports and use Xero for …" at bounding box center [1044, 383] width 916 height 14
click at [1255, 352] on p "FYI - your shareholder loan account is currently at a credit of $11504.00. This…" at bounding box center [1044, 350] width 916 height 27
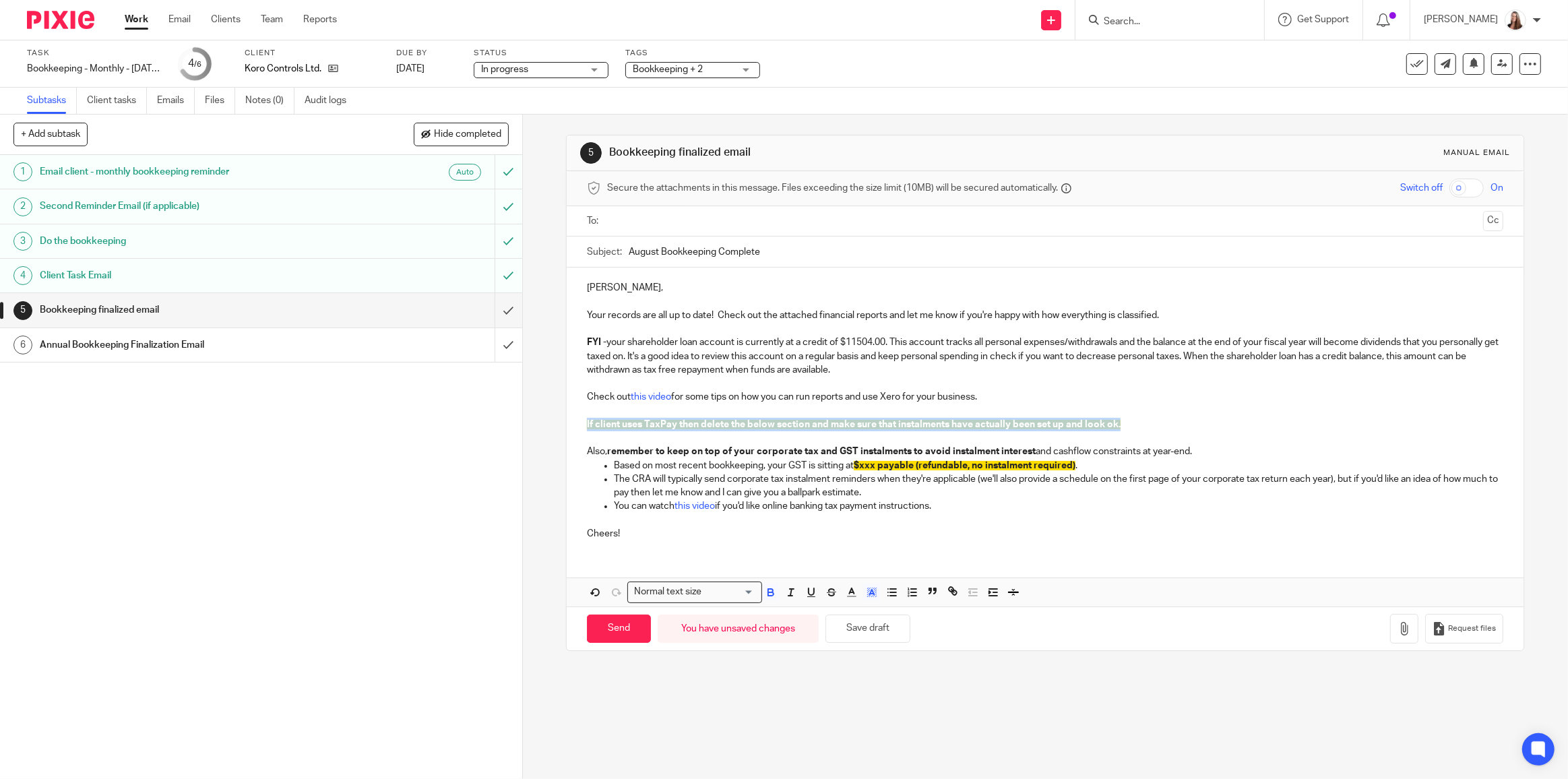
drag, startPoint x: 579, startPoint y: 419, endPoint x: 1128, endPoint y: 419, distance: 549.0
click at [1128, 419] on div "Neil, Your records are all up to date! Check out the attached financial reports…" at bounding box center [1044, 408] width 957 height 283
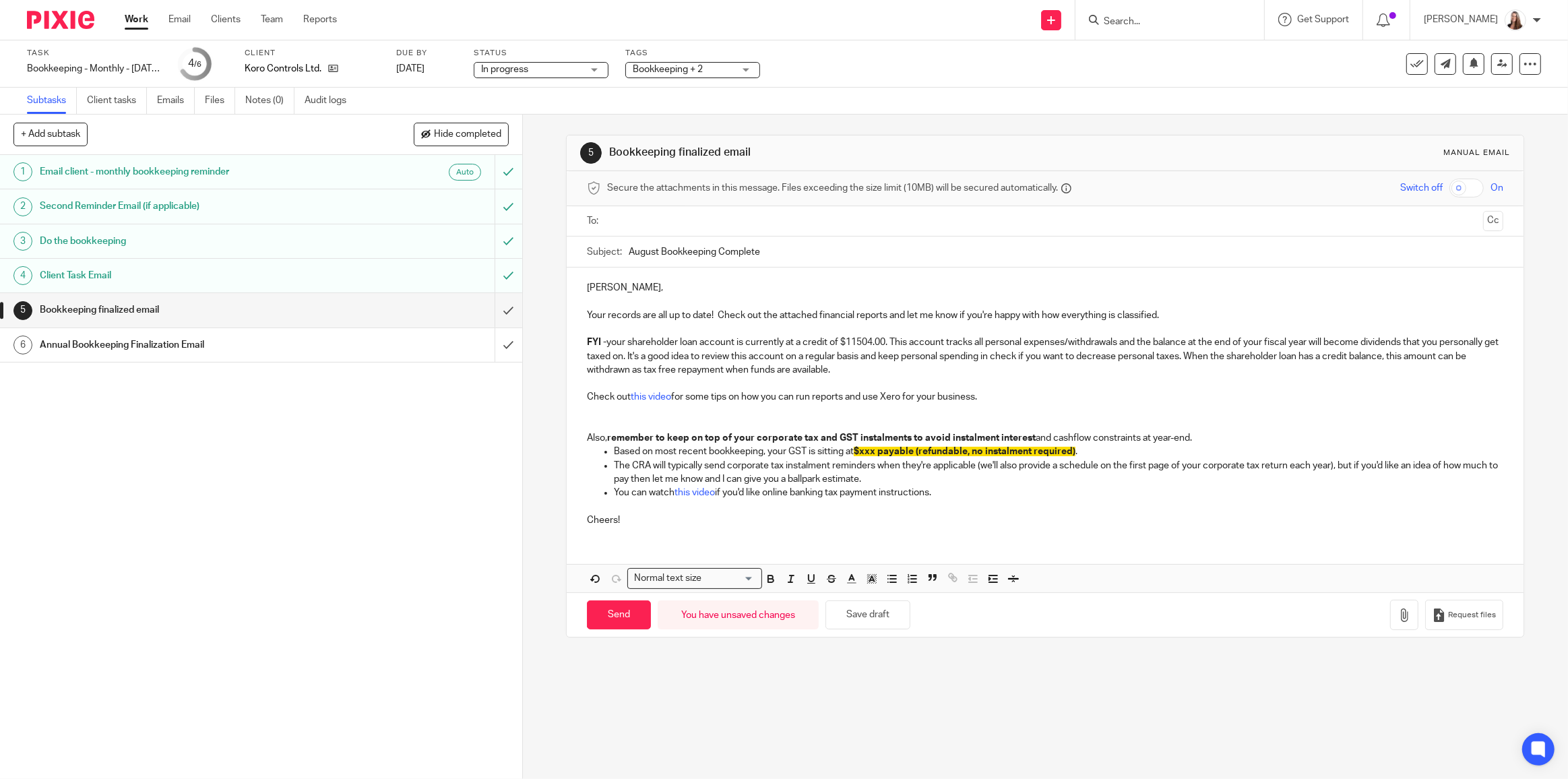
click at [712, 427] on p at bounding box center [1044, 424] width 916 height 14
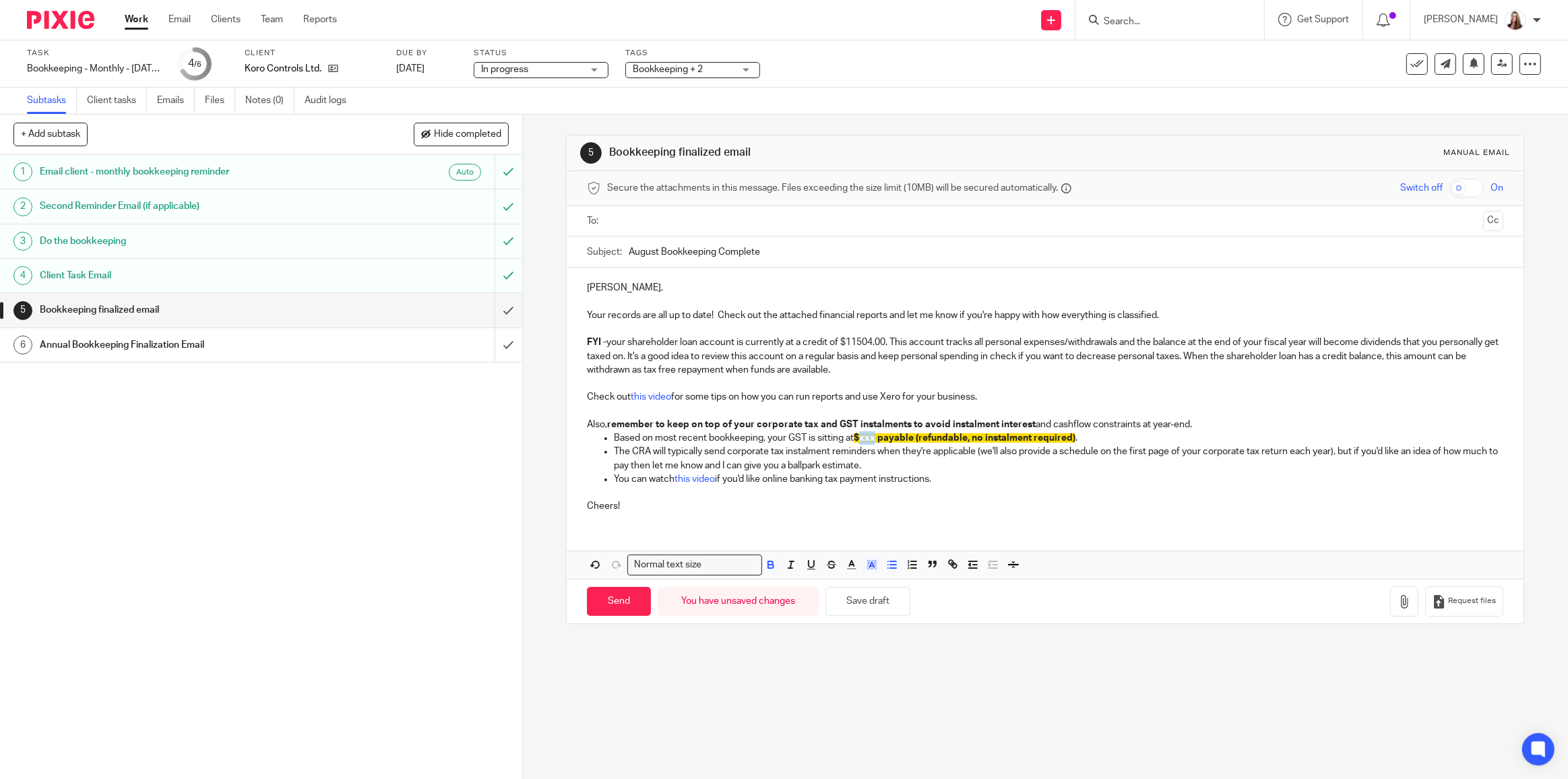
drag, startPoint x: 859, startPoint y: 438, endPoint x: 875, endPoint y: 438, distance: 16.0
click at [875, 438] on span "$xxx payable (refundable, no instalment required)" at bounding box center [965, 438] width 222 height 9
drag, startPoint x: 935, startPoint y: 438, endPoint x: 921, endPoint y: 443, distance: 14.9
click at [921, 443] on p "Based on most recent bookkeeping, your GST is sitting at $2238.06 payable (refu…" at bounding box center [1059, 438] width 890 height 14
click at [1142, 436] on p "Based on most recent bookkeeping, your GST is sitting at $2238.06 payable (refu…" at bounding box center [1059, 438] width 890 height 14
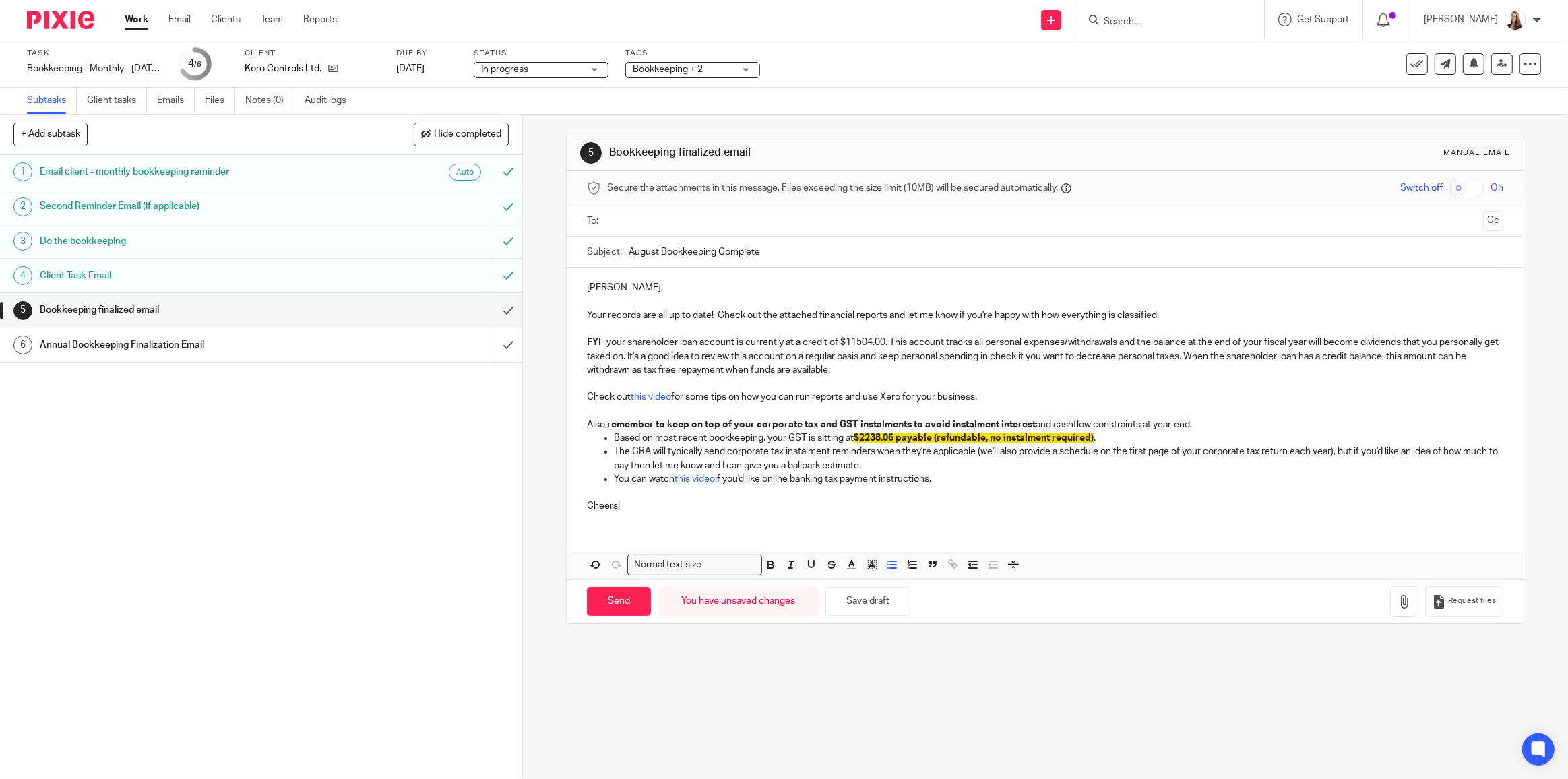
click at [992, 520] on div "Neil, Your records are all up to date! Check out the attached financial reports…" at bounding box center [1044, 395] width 957 height 256
click at [992, 456] on p "The CRA will typically send corporate tax instalment reminders when they're app…" at bounding box center [1059, 459] width 890 height 27
click at [986, 437] on span "$2238.06 payable (refundable, no instalment required)" at bounding box center [974, 438] width 240 height 9
drag, startPoint x: 990, startPoint y: 437, endPoint x: 936, endPoint y: 440, distance: 54.1
click at [936, 440] on span "$2238.06 payable (refundable, no instalment required)" at bounding box center [974, 438] width 240 height 9
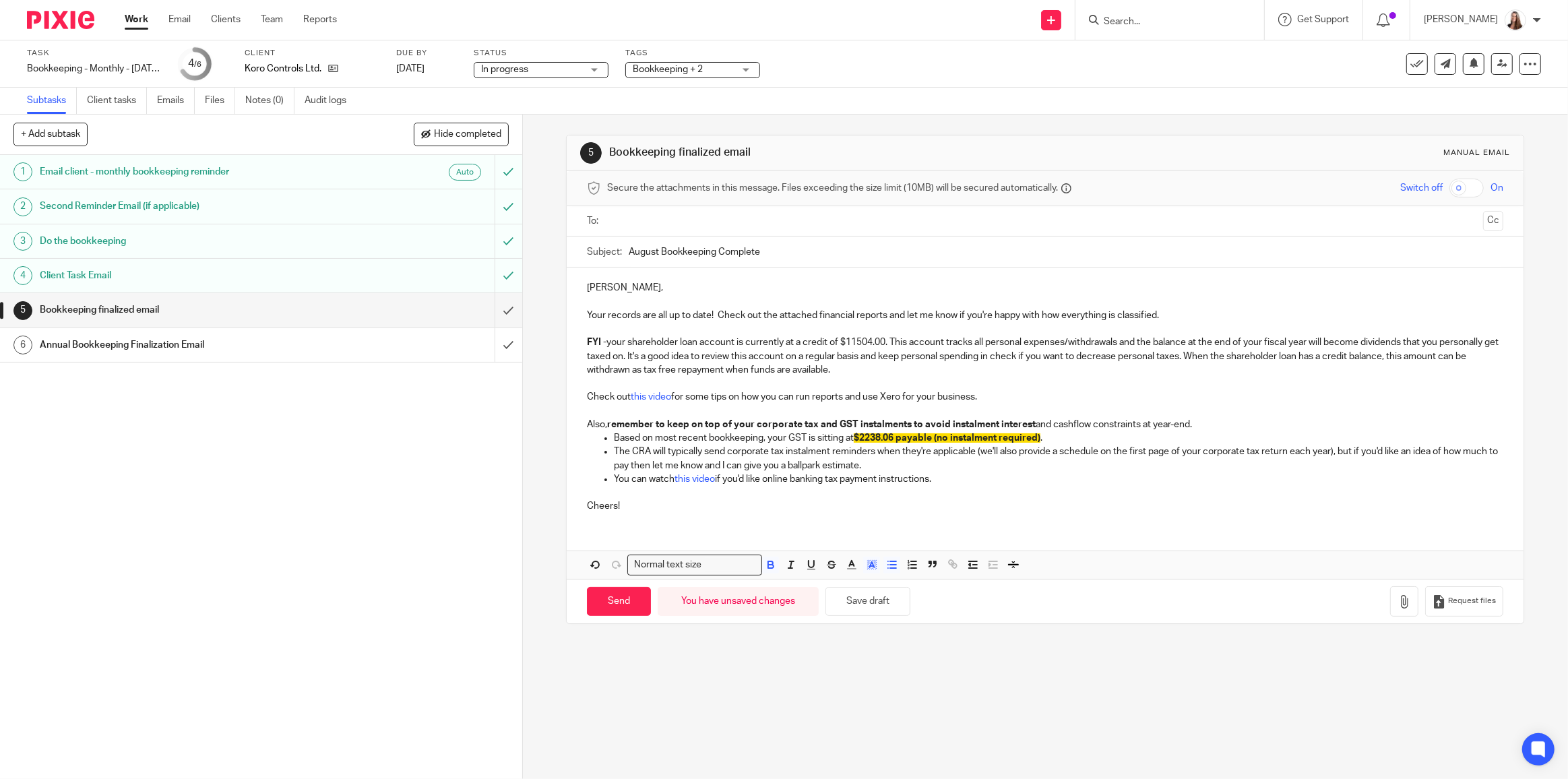
click at [1000, 439] on span "$2238.06 payable (no instalment required)" at bounding box center [947, 438] width 187 height 9
drag, startPoint x: 1011, startPoint y: 438, endPoint x: 1037, endPoint y: 439, distance: 26.0
click at [1037, 439] on span "$2238.06 payable (no instalment required)" at bounding box center [947, 438] width 187 height 9
drag, startPoint x: 1071, startPoint y: 431, endPoint x: 853, endPoint y: 440, distance: 218.2
click at [853, 440] on p "Based on most recent bookkeeping, your GST is sitting at $2238.06 payable (no i…" at bounding box center [1059, 438] width 890 height 14
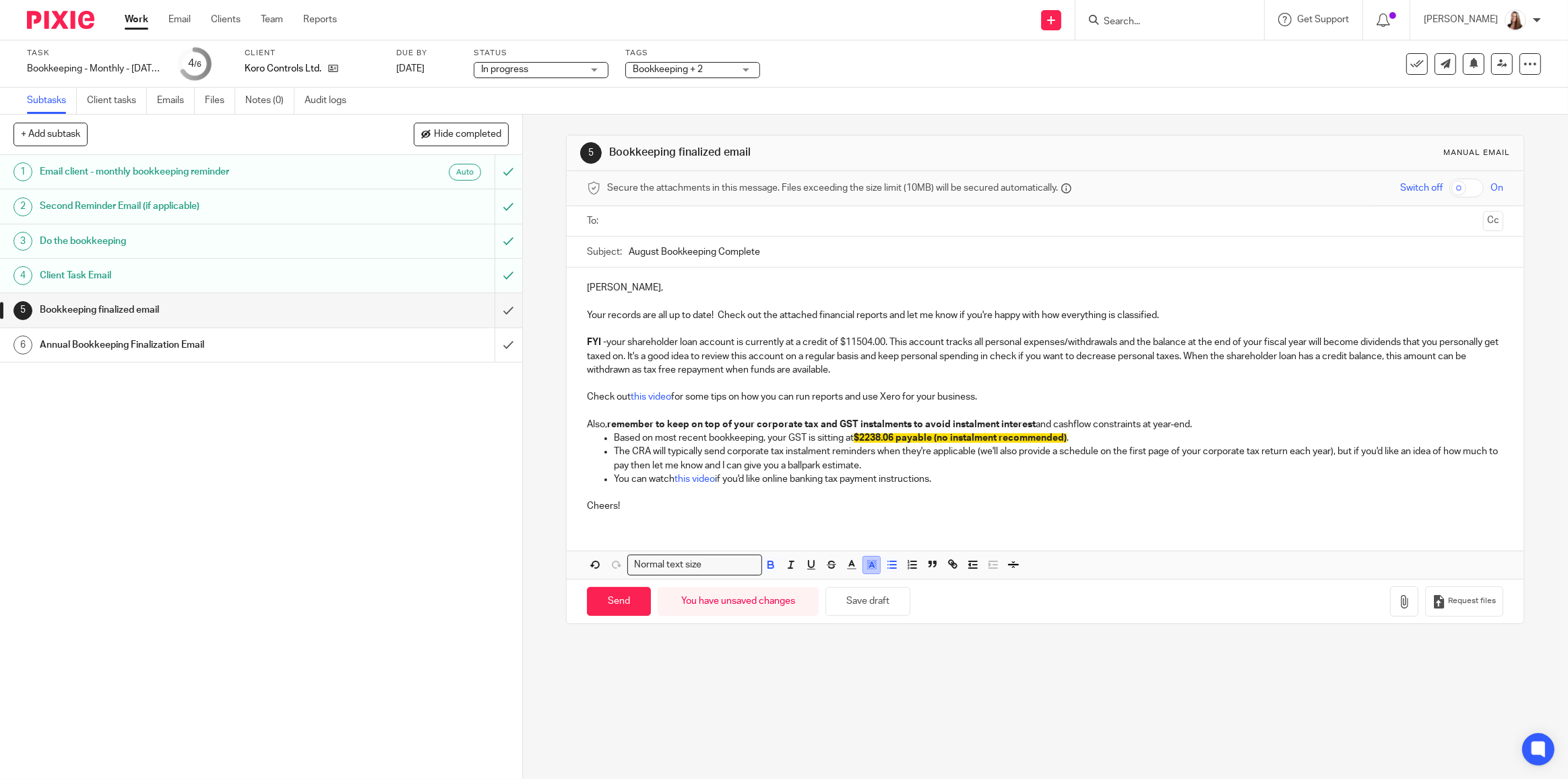
click at [870, 562] on icon "button" at bounding box center [871, 564] width 12 height 12
click at [839, 579] on li "color:#FFFFFF" at bounding box center [841, 582] width 10 height 10
click at [924, 507] on p "Cheers!" at bounding box center [1044, 500] width 916 height 27
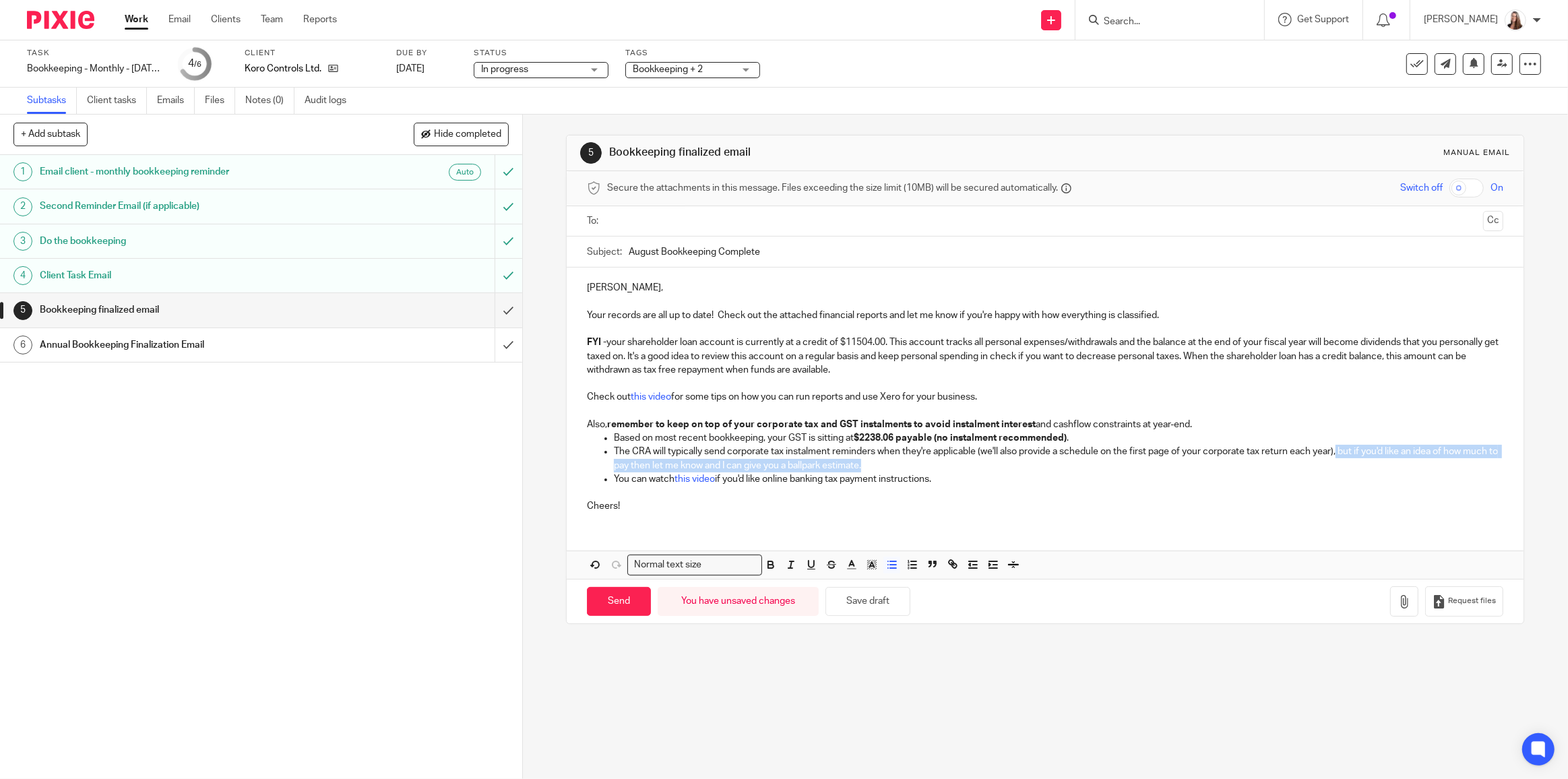
drag, startPoint x: 1336, startPoint y: 450, endPoint x: 1348, endPoint y: 461, distance: 16.3
click at [1348, 461] on p "The CRA will typically send corporate tax instalment reminders when they're app…" at bounding box center [1059, 459] width 890 height 27
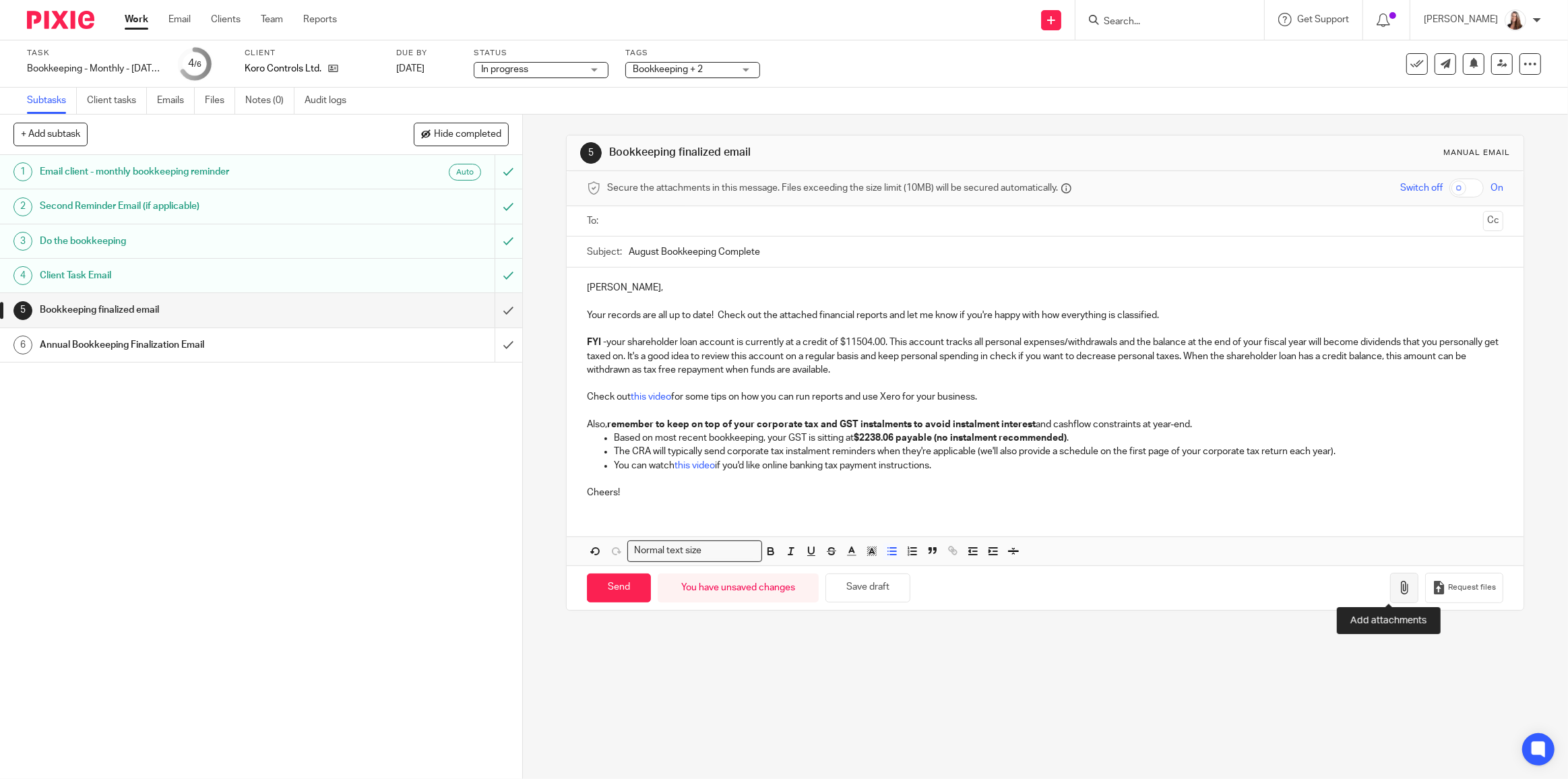
click at [1398, 581] on icon "button" at bounding box center [1404, 588] width 14 height 14
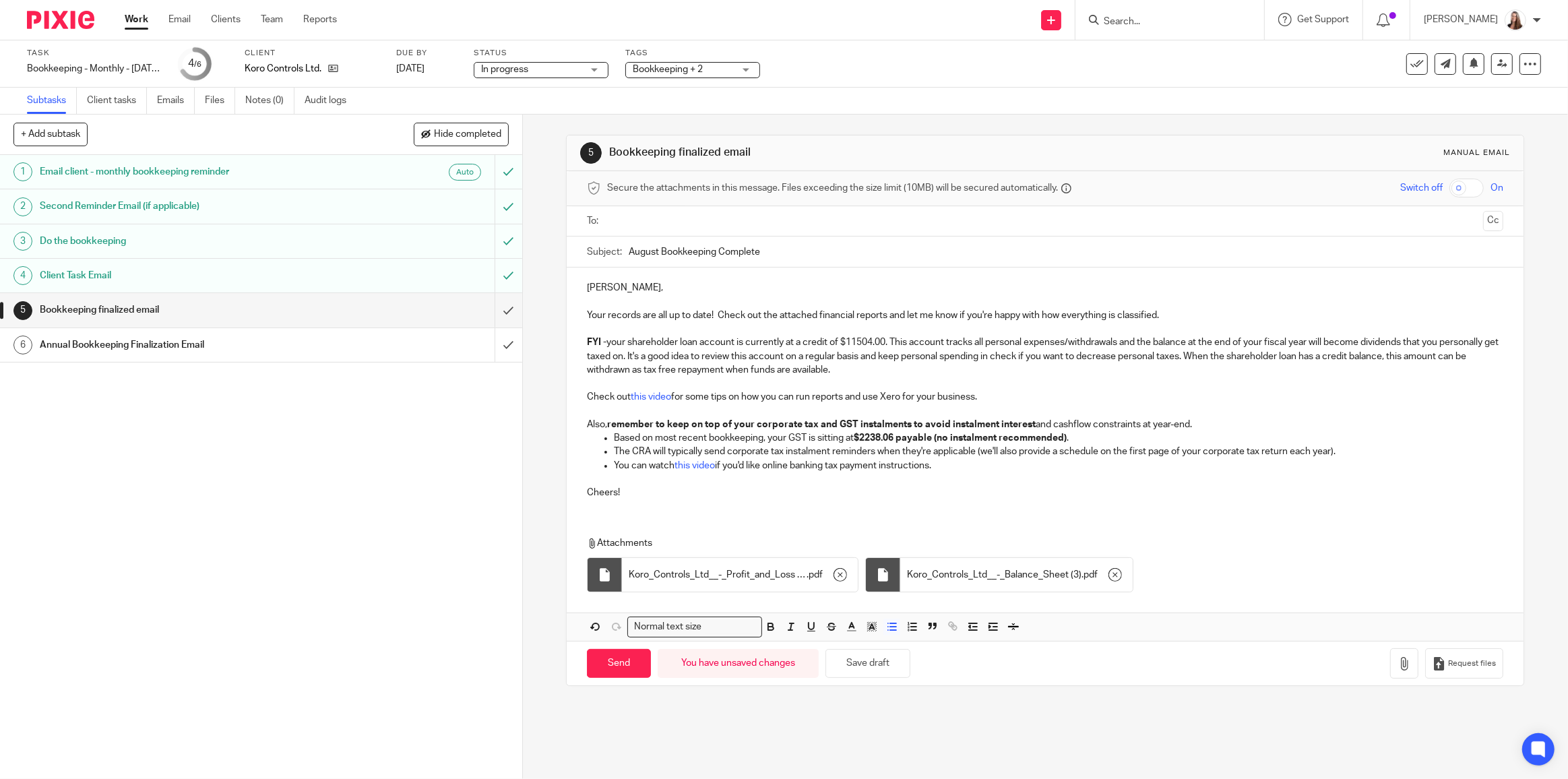
click at [616, 215] on input "text" at bounding box center [1044, 221] width 866 height 16
click at [862, 671] on button "Save draft" at bounding box center [868, 666] width 85 height 29
click at [606, 670] on input "Send" at bounding box center [619, 666] width 64 height 29
type input "Sent"
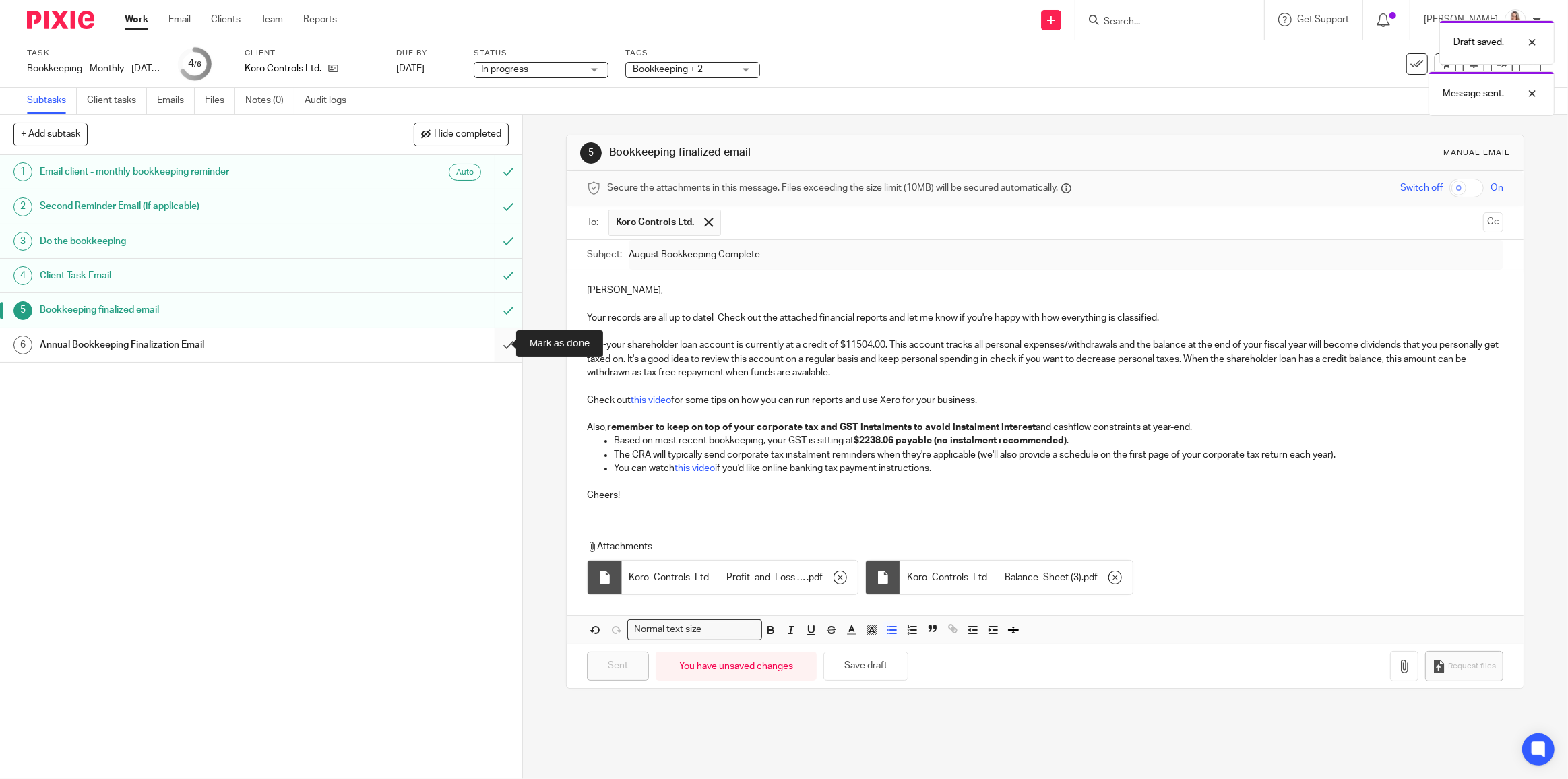
click at [494, 344] on input "submit" at bounding box center [261, 344] width 523 height 34
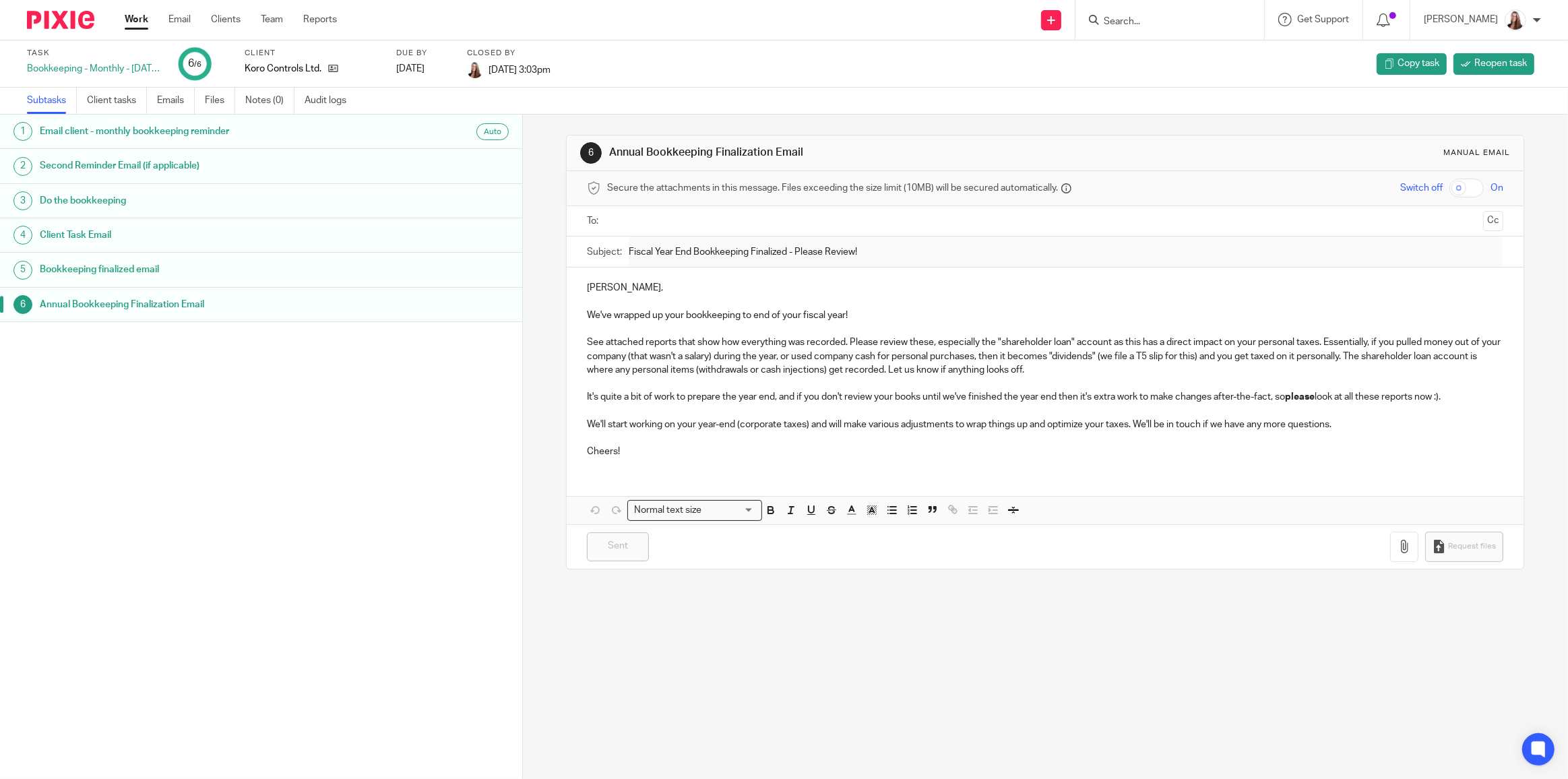
click at [140, 21] on link "Work" at bounding box center [136, 19] width 24 height 14
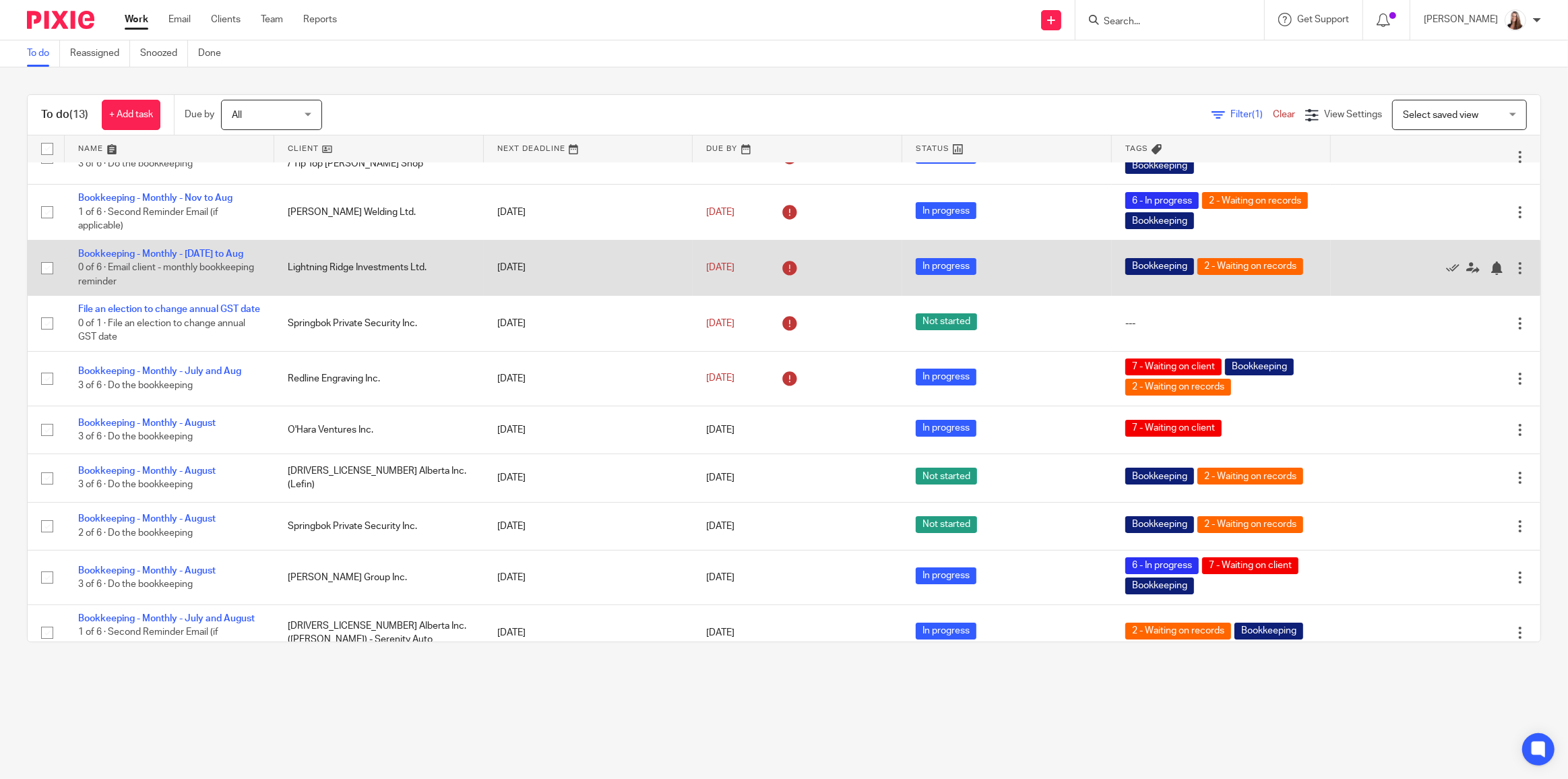
scroll to position [226, 0]
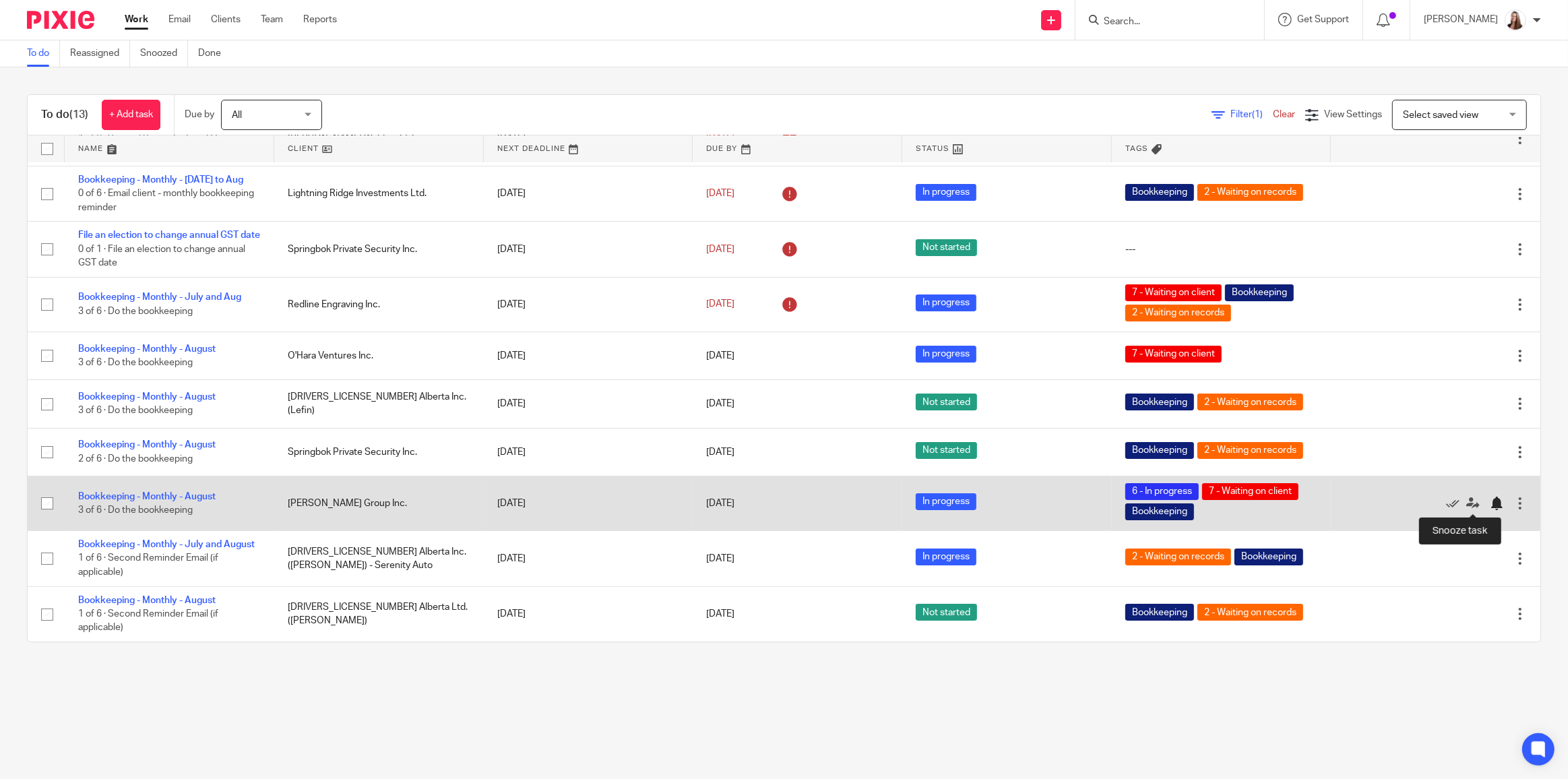
click at [1490, 505] on div at bounding box center [1497, 503] width 14 height 14
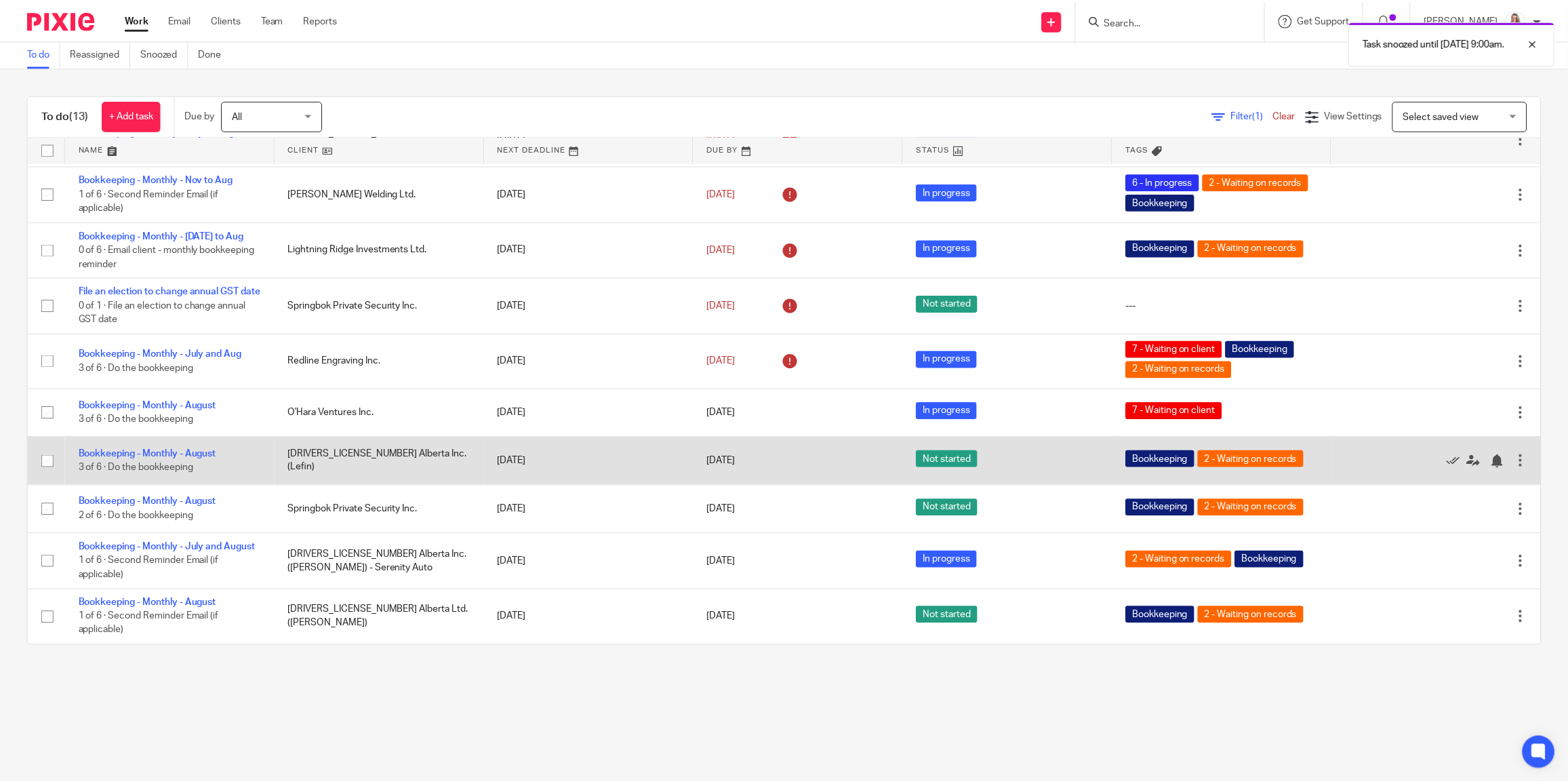
scroll to position [173, 0]
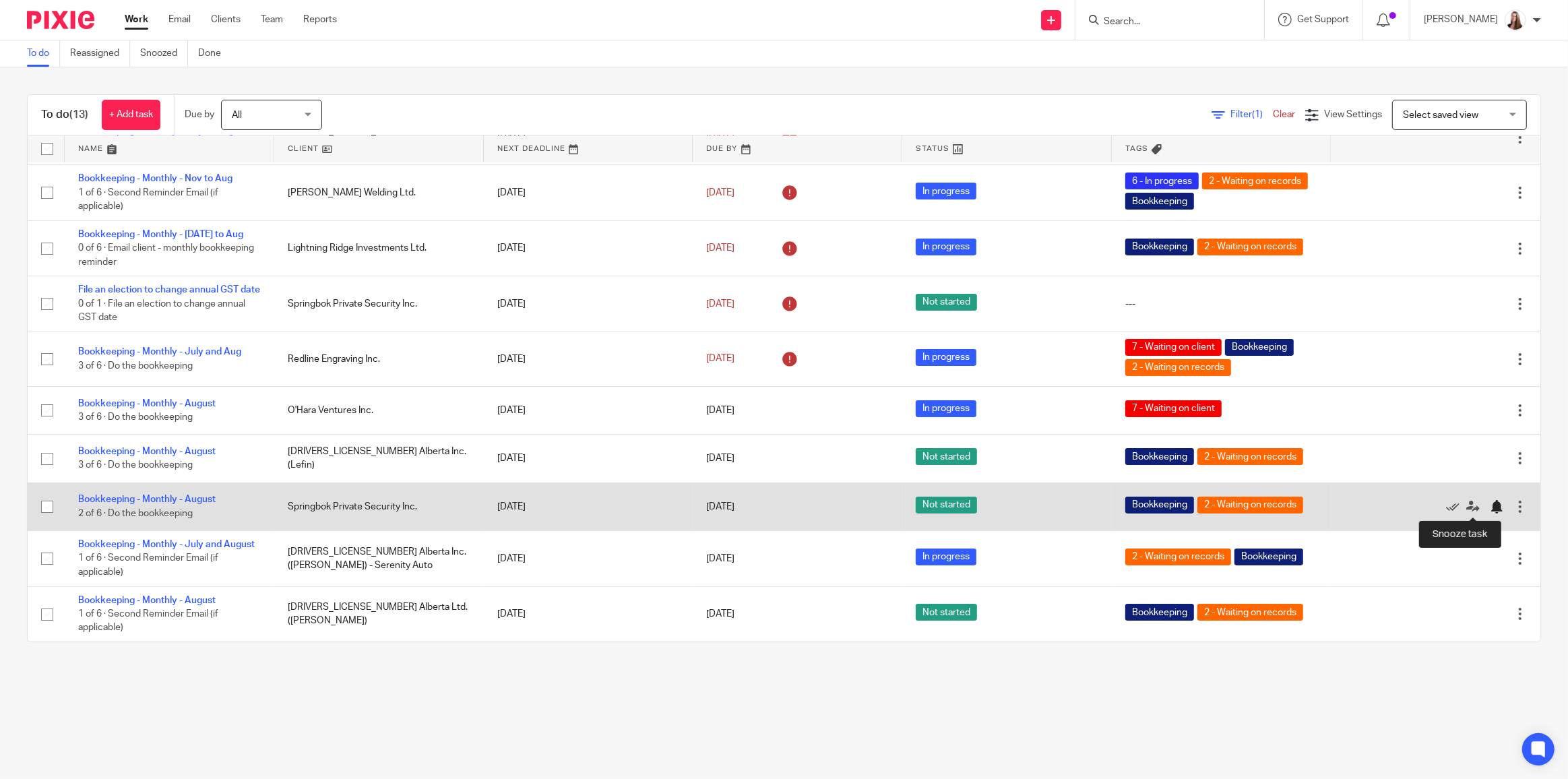
click at [1490, 510] on div at bounding box center [1497, 506] width 14 height 14
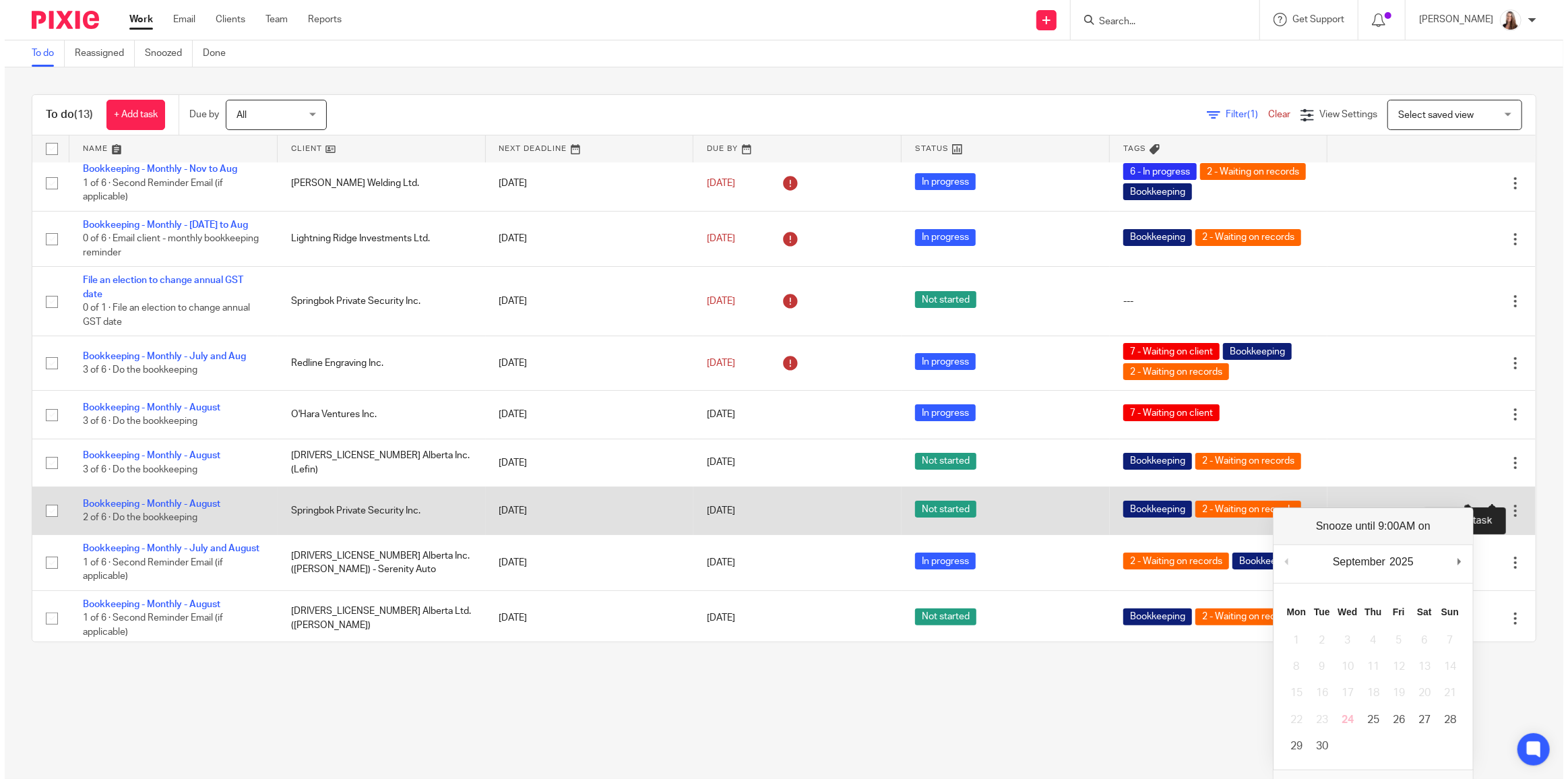
scroll to position [186, 0]
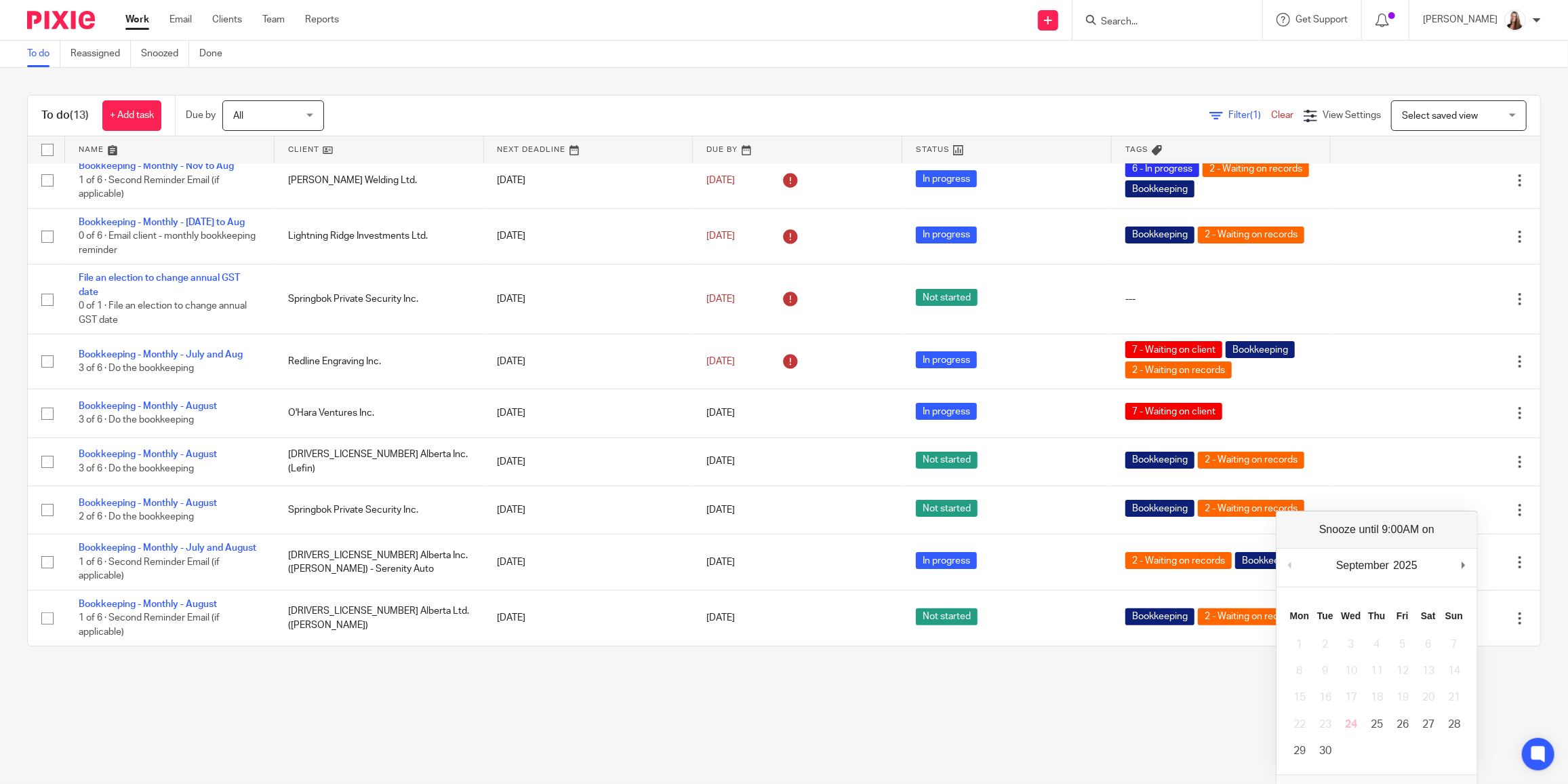
click at [1535, 400] on div "To do (13) + Add task Due by All All [DATE] [DATE] This week Next week This mon…" at bounding box center [784, 370] width 1568 height 605
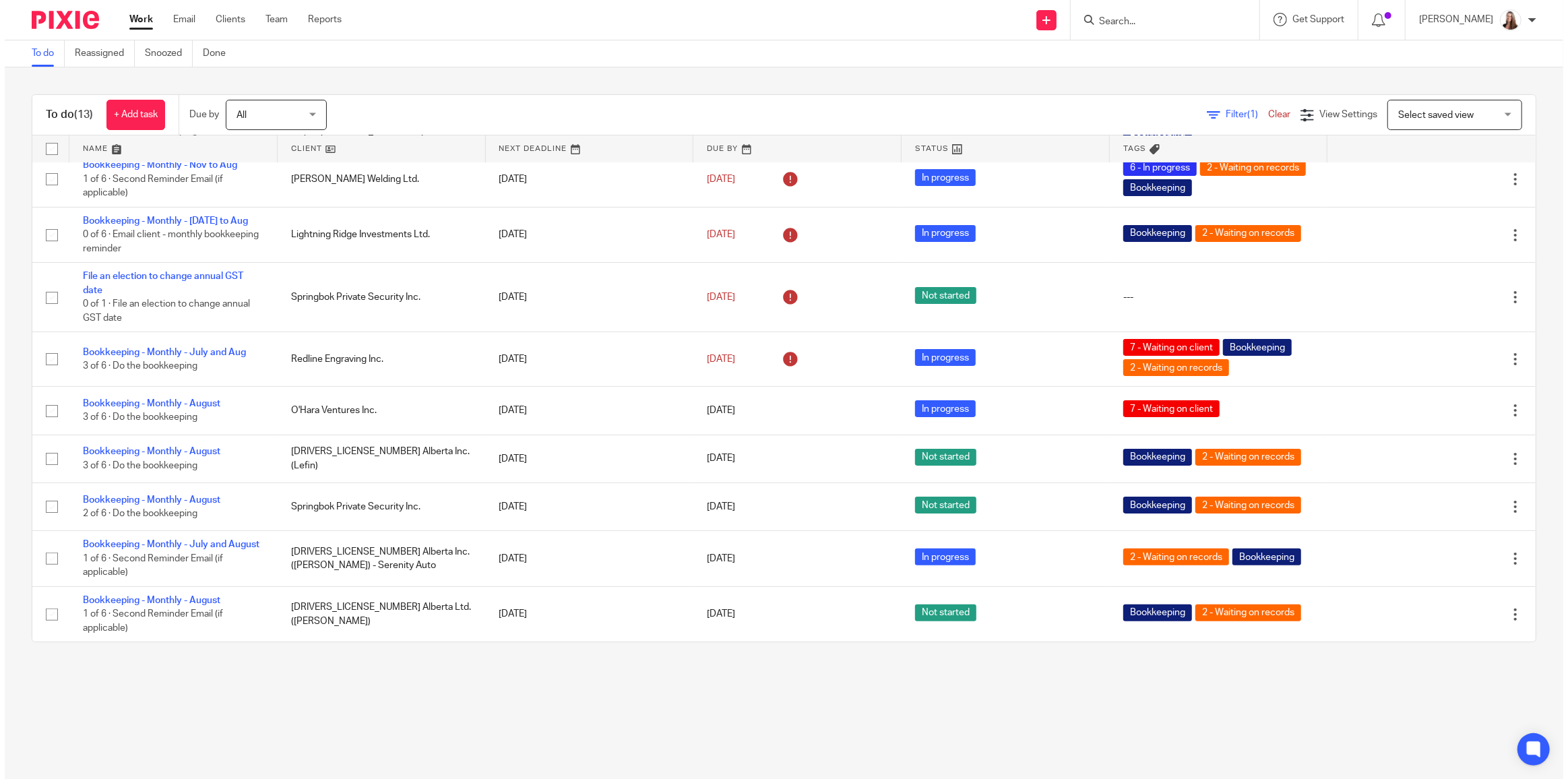
scroll to position [172, 0]
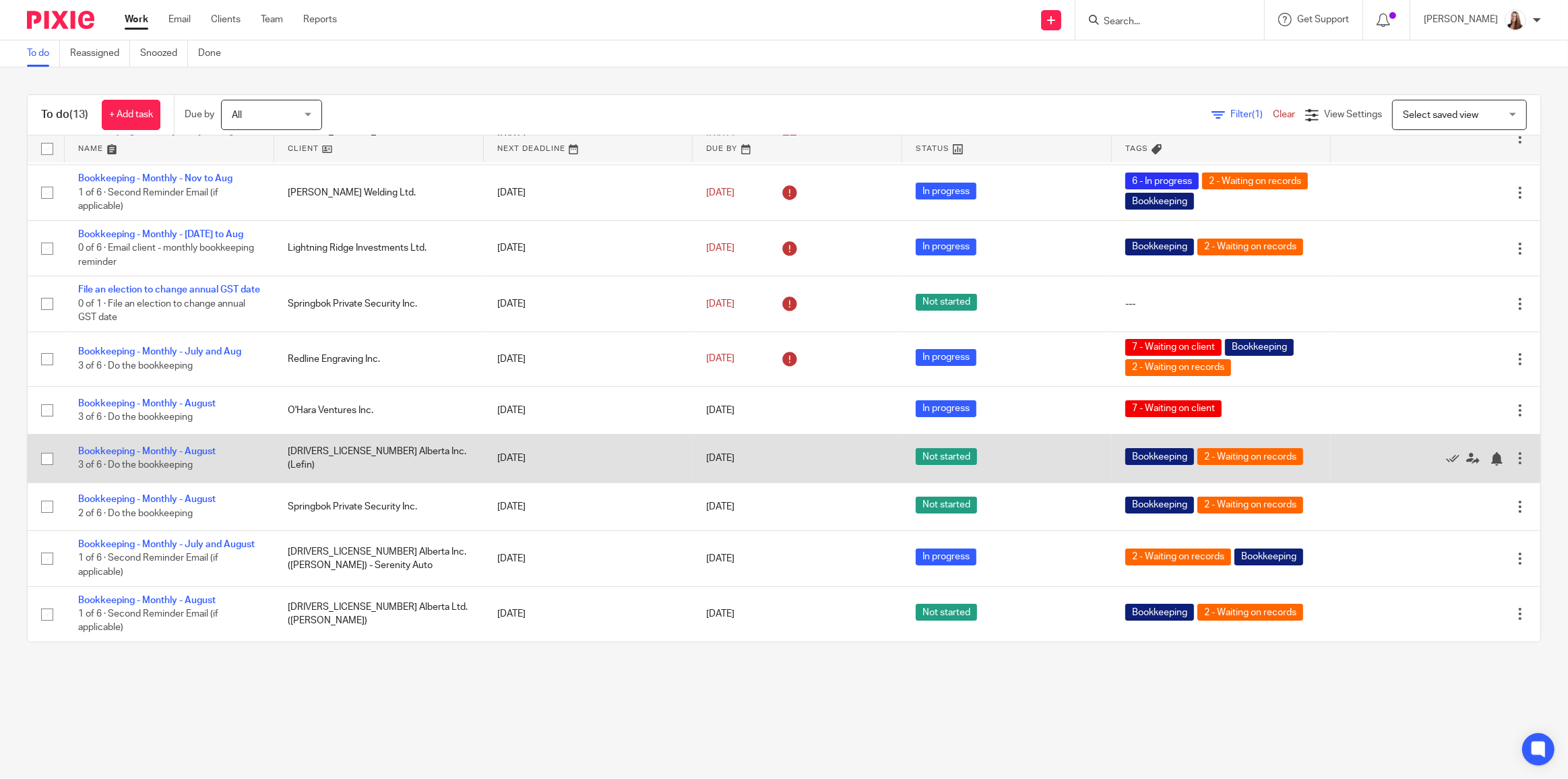
click at [1513, 456] on div at bounding box center [1519, 458] width 14 height 14
click at [1490, 461] on div at bounding box center [1497, 459] width 14 height 14
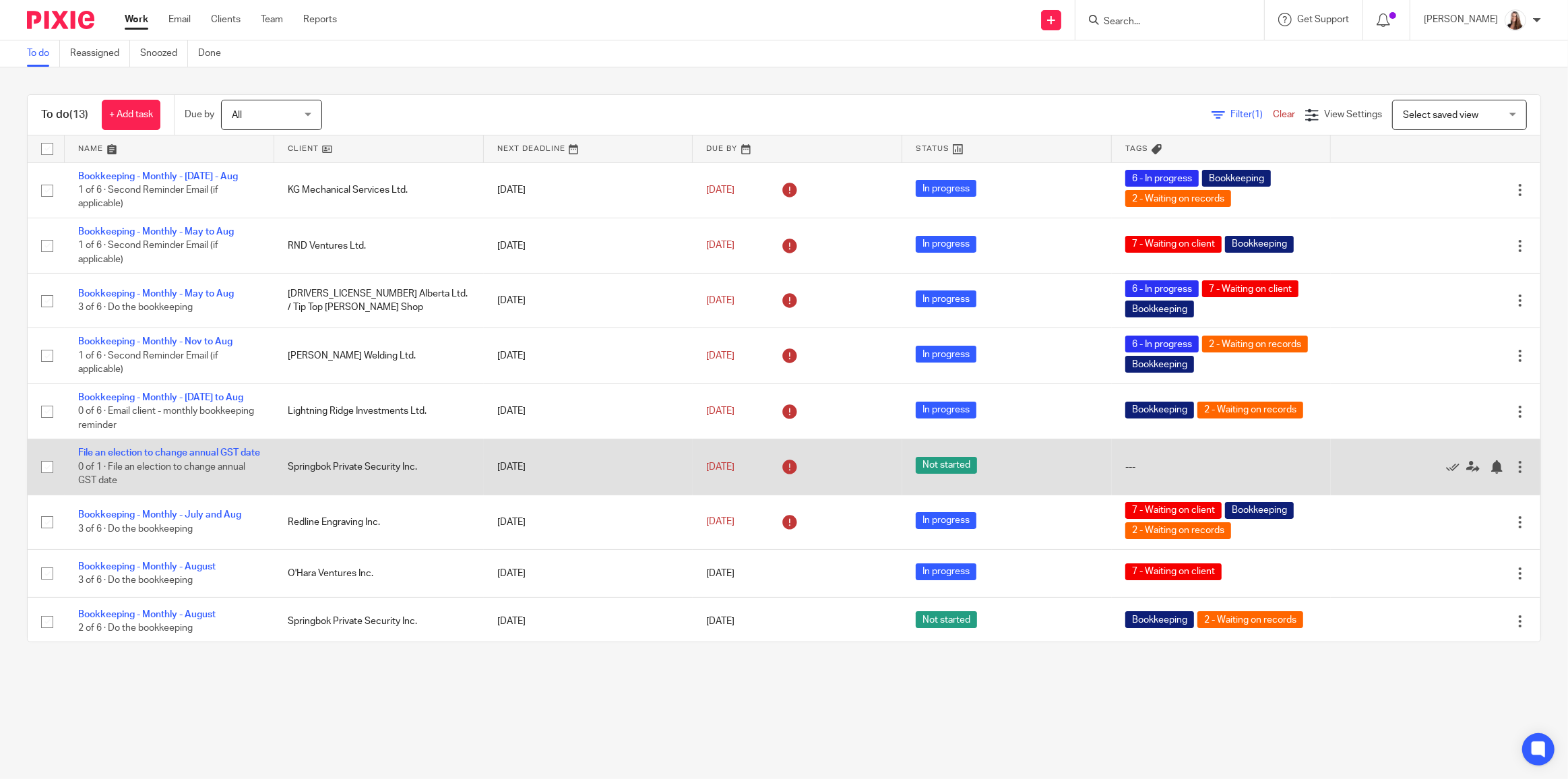
scroll to position [0, 0]
click at [1490, 468] on div at bounding box center [1497, 467] width 14 height 14
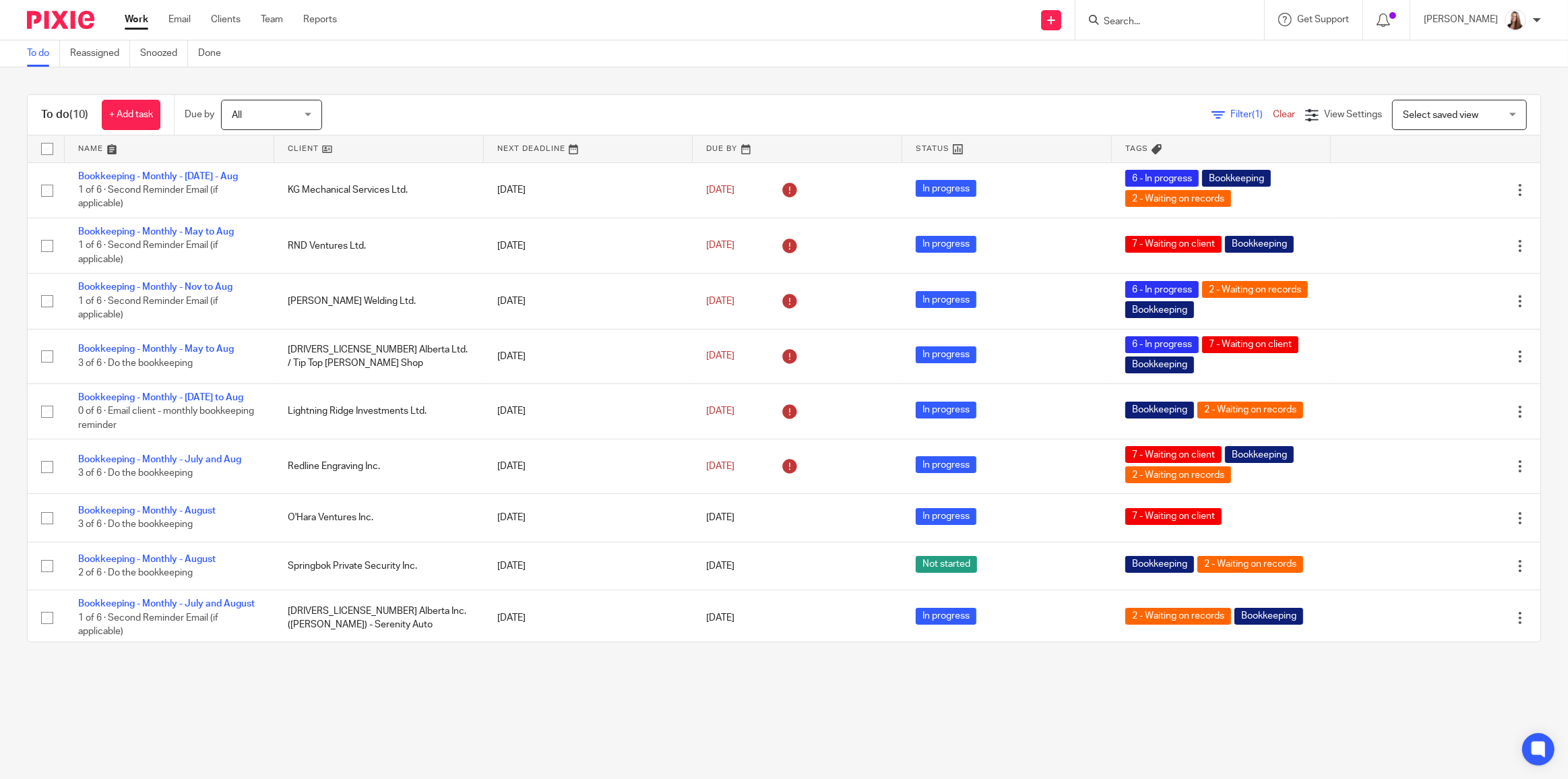
click at [301, 150] on link at bounding box center [379, 148] width 210 height 27
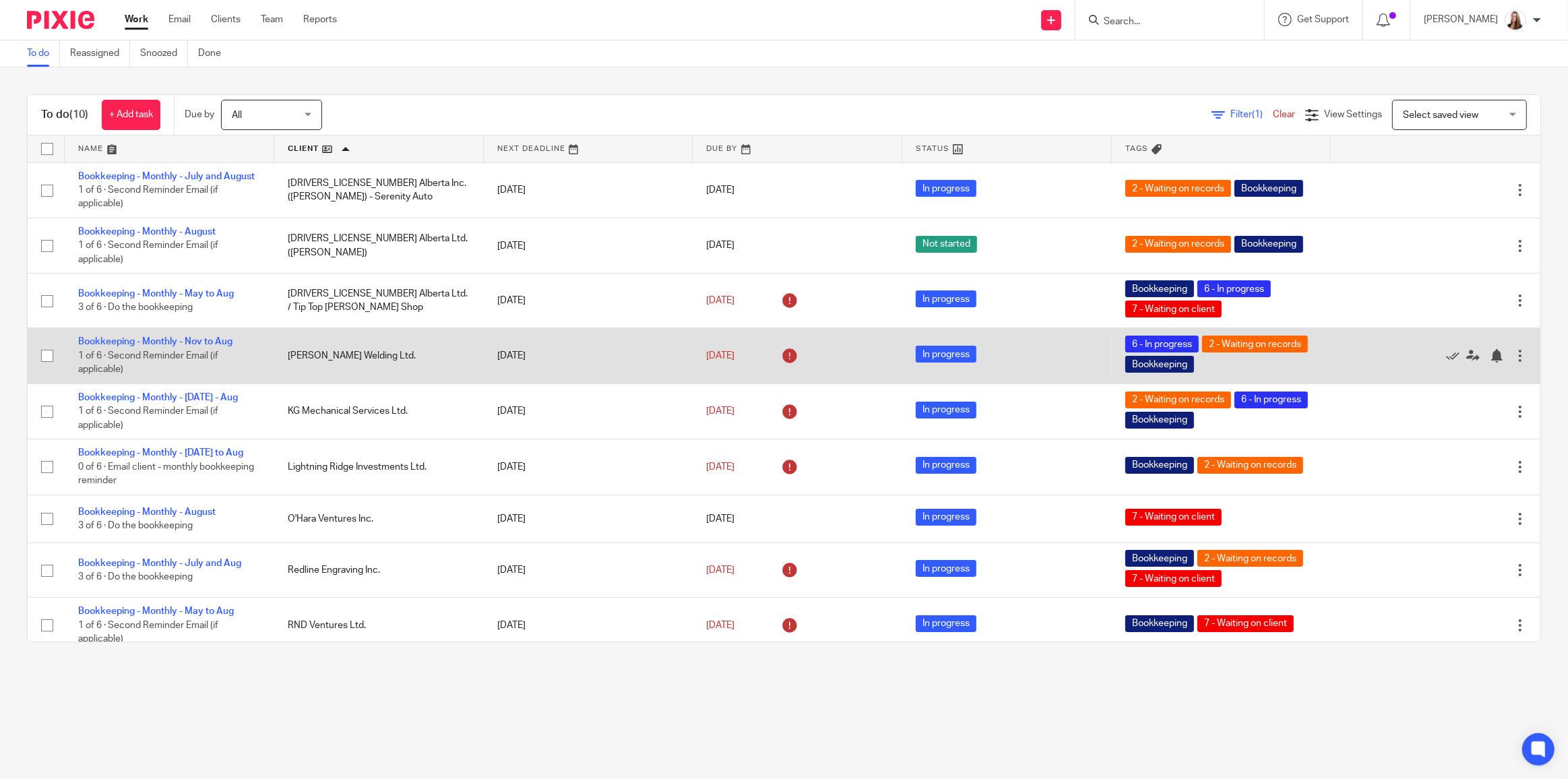
scroll to position [56, 0]
